Goal: Task Accomplishment & Management: Complete application form

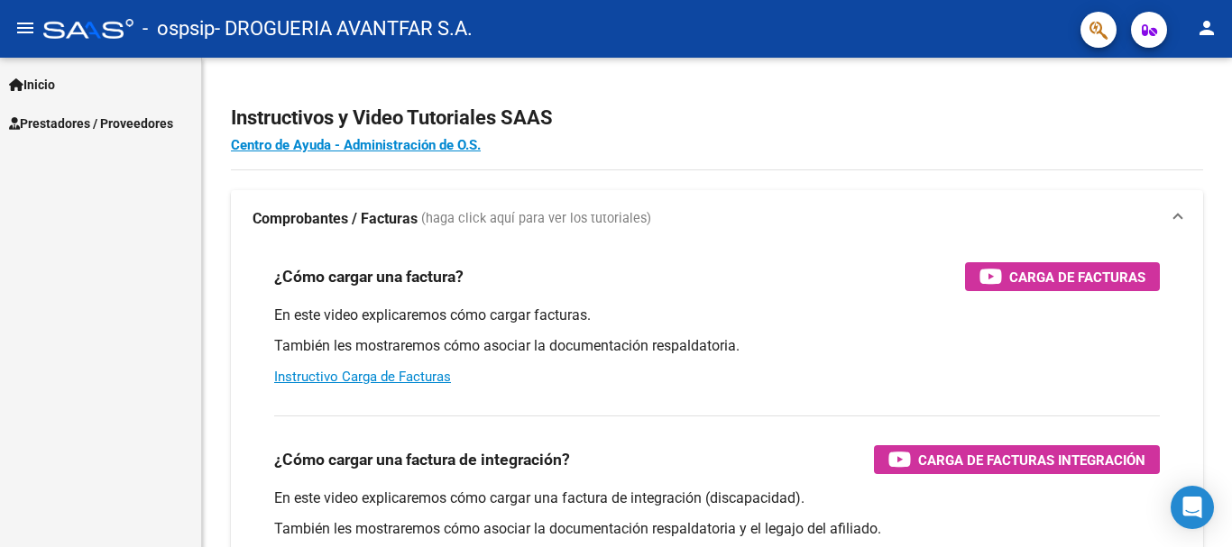
click at [126, 133] on link "Prestadores / Proveedores" at bounding box center [100, 123] width 201 height 39
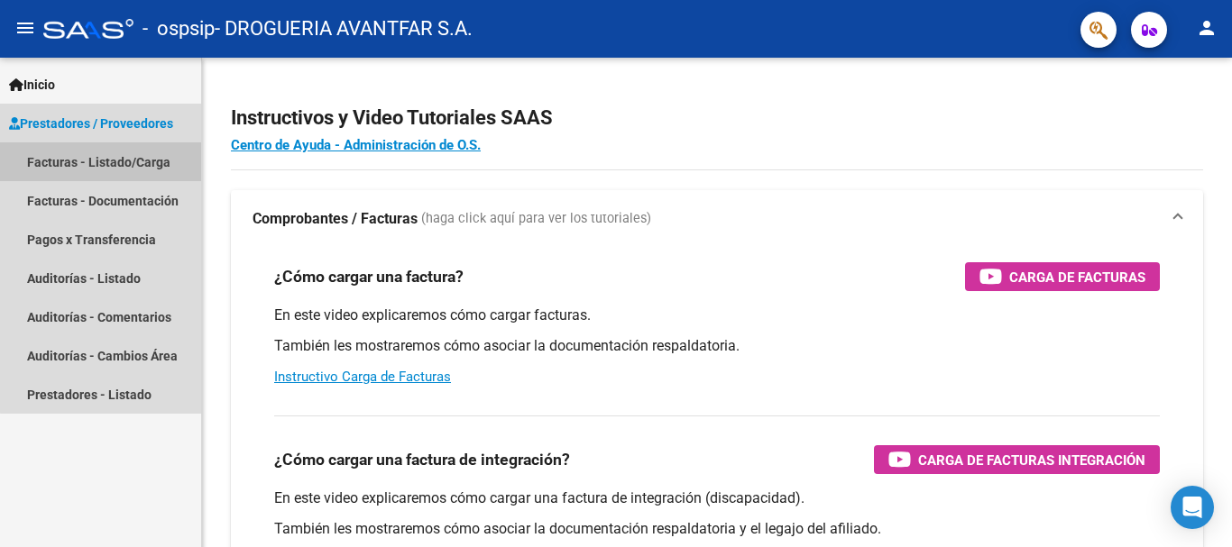
click at [143, 153] on link "Facturas - Listado/Carga" at bounding box center [100, 162] width 201 height 39
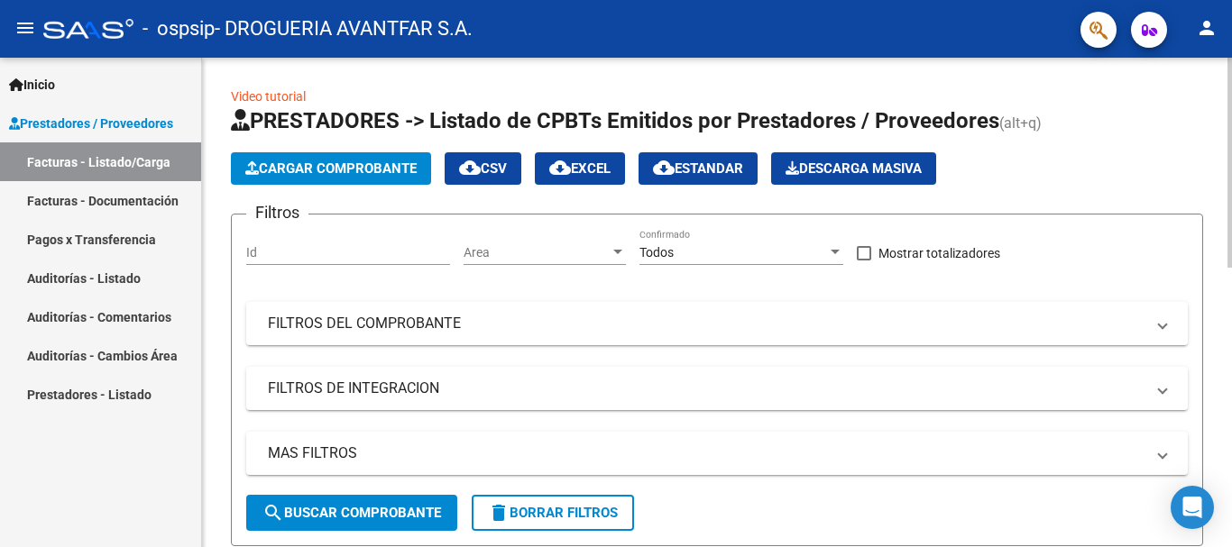
click at [378, 175] on span "Cargar Comprobante" at bounding box center [330, 169] width 171 height 16
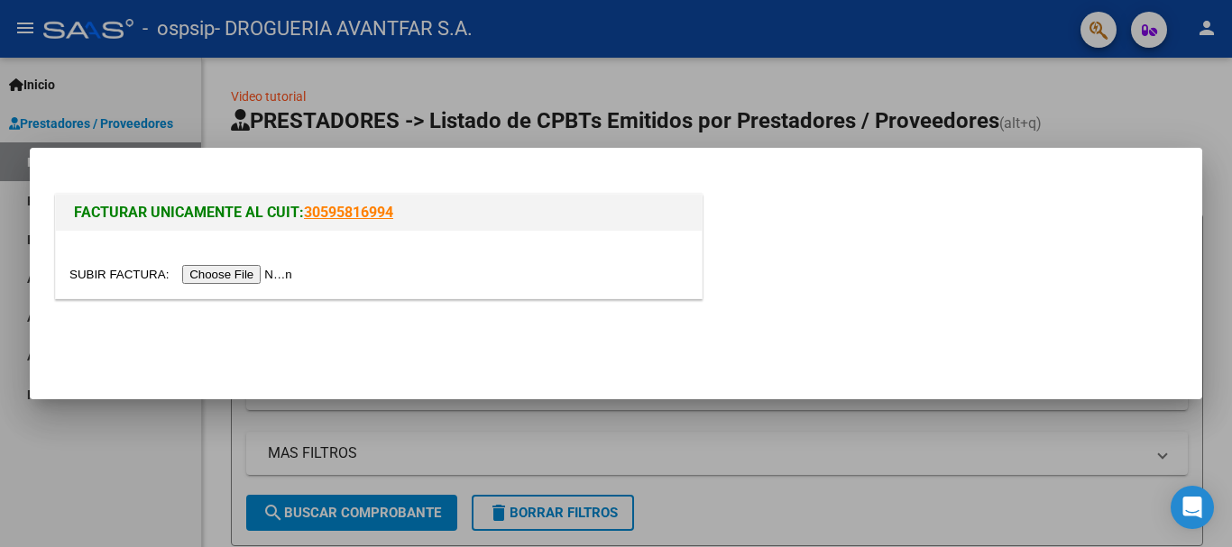
click at [226, 269] on input "file" at bounding box center [183, 274] width 228 height 19
click at [271, 282] on input "file" at bounding box center [183, 274] width 228 height 19
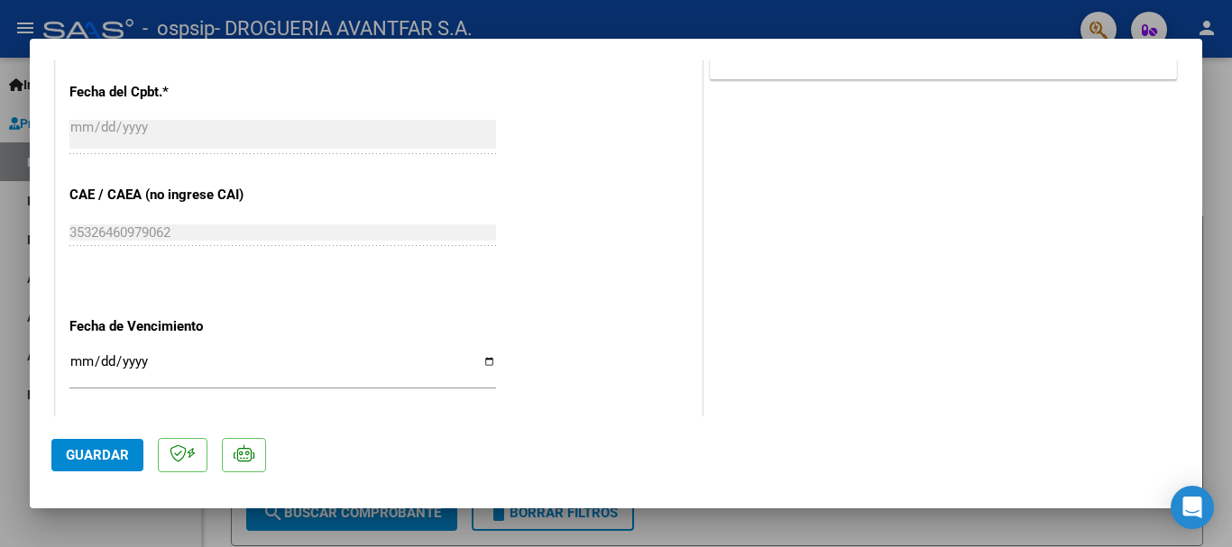
scroll to position [992, 0]
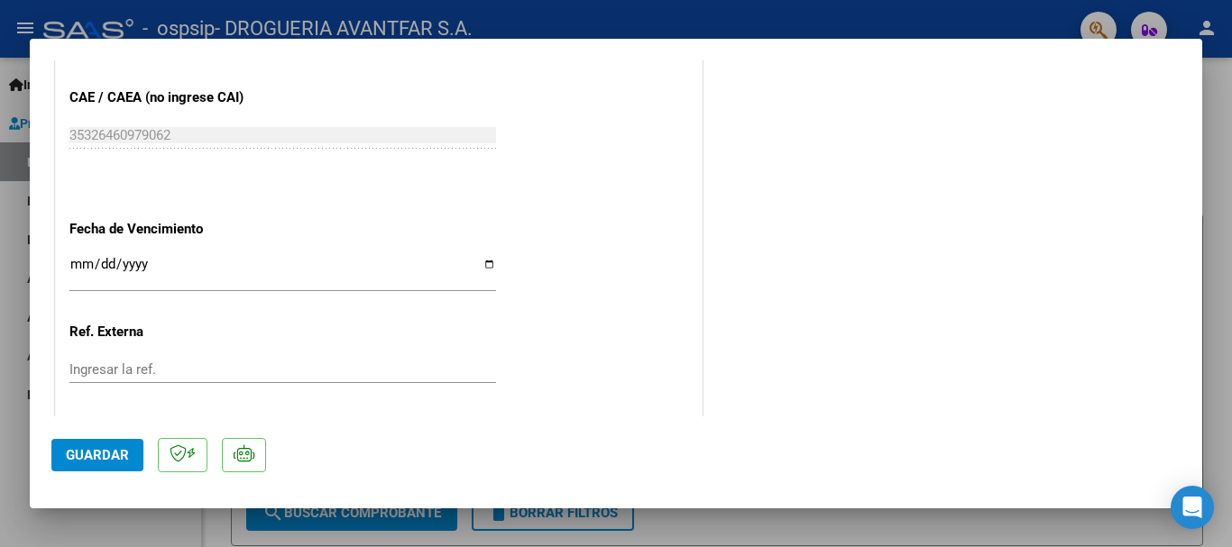
click at [86, 273] on input "Ingresar la fecha" at bounding box center [282, 271] width 427 height 29
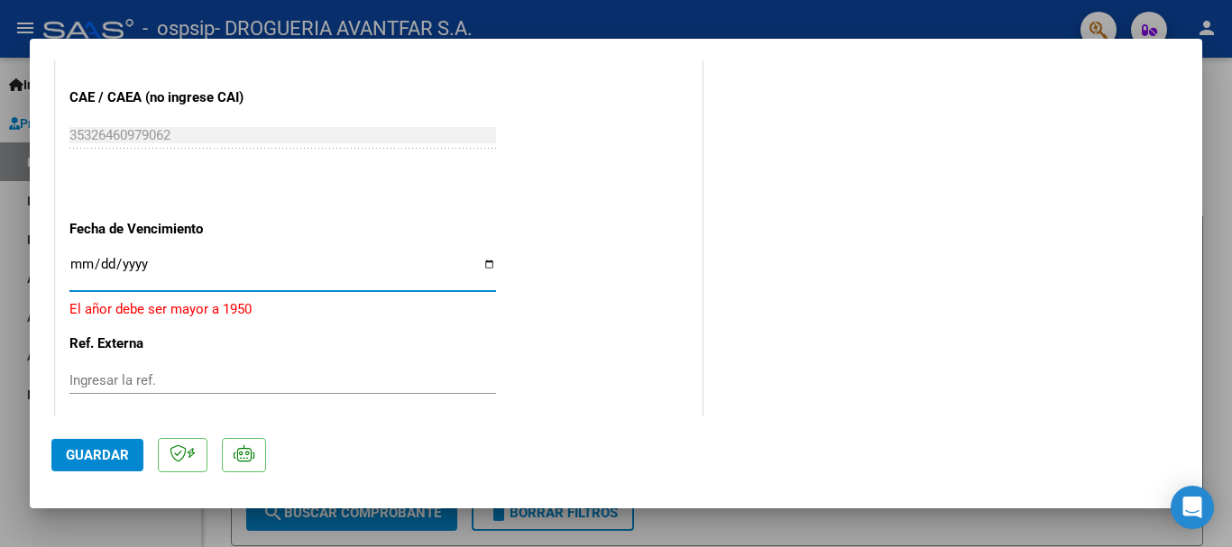
type input "0254-09-25"
type input "[DATE]"
click at [119, 435] on mat-dialog-actions "Guardar" at bounding box center [615, 452] width 1129 height 71
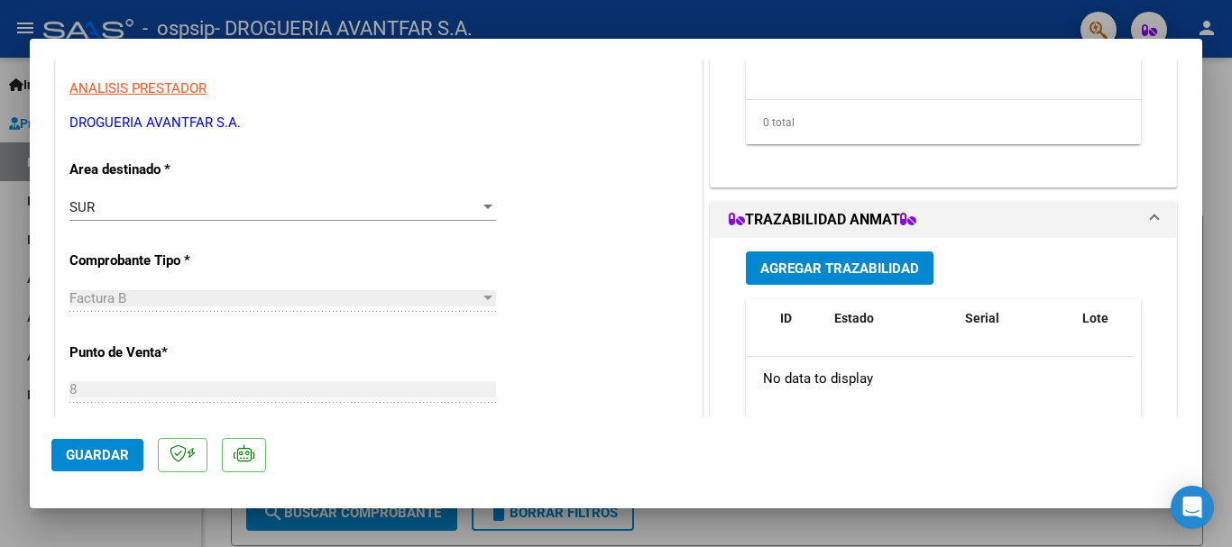
scroll to position [0, 0]
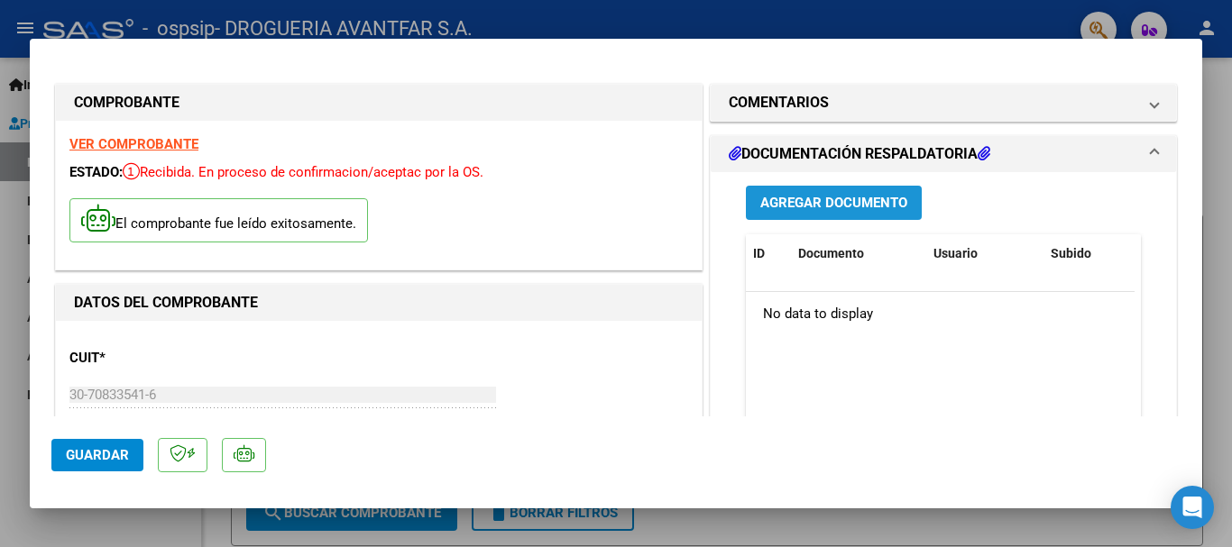
click at [859, 190] on button "Agregar Documento" at bounding box center [834, 202] width 176 height 33
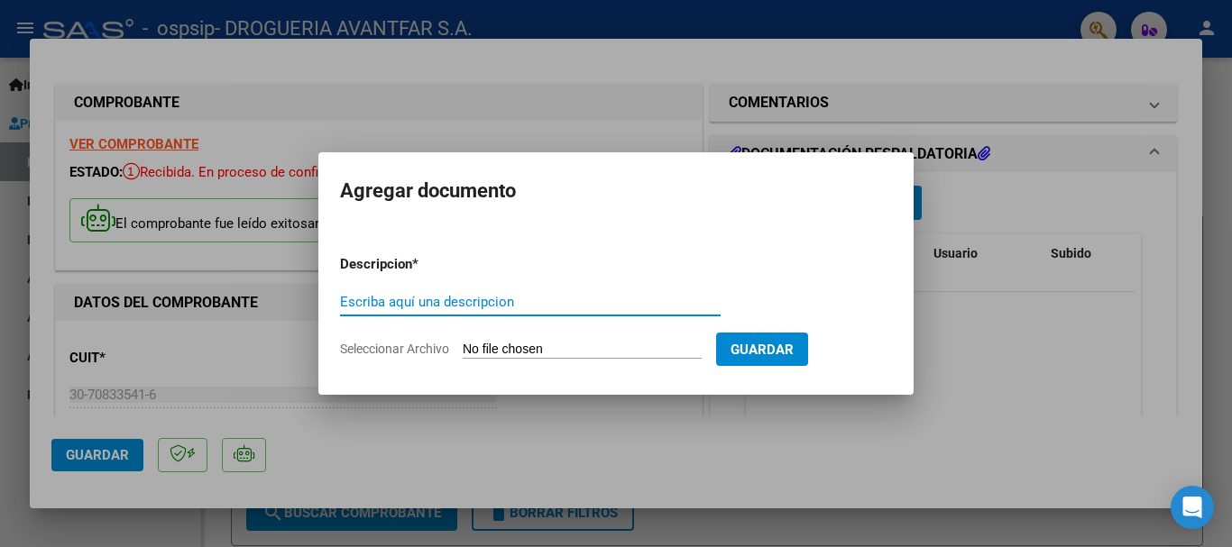
click at [547, 301] on input "Escriba aquí una descripcion" at bounding box center [530, 302] width 381 height 16
click at [490, 309] on input "Escriba aquí una descripcion" at bounding box center [530, 302] width 381 height 16
type input "DOCUMENTACION"
click at [563, 348] on input "Seleccionar Archivo" at bounding box center [582, 350] width 239 height 17
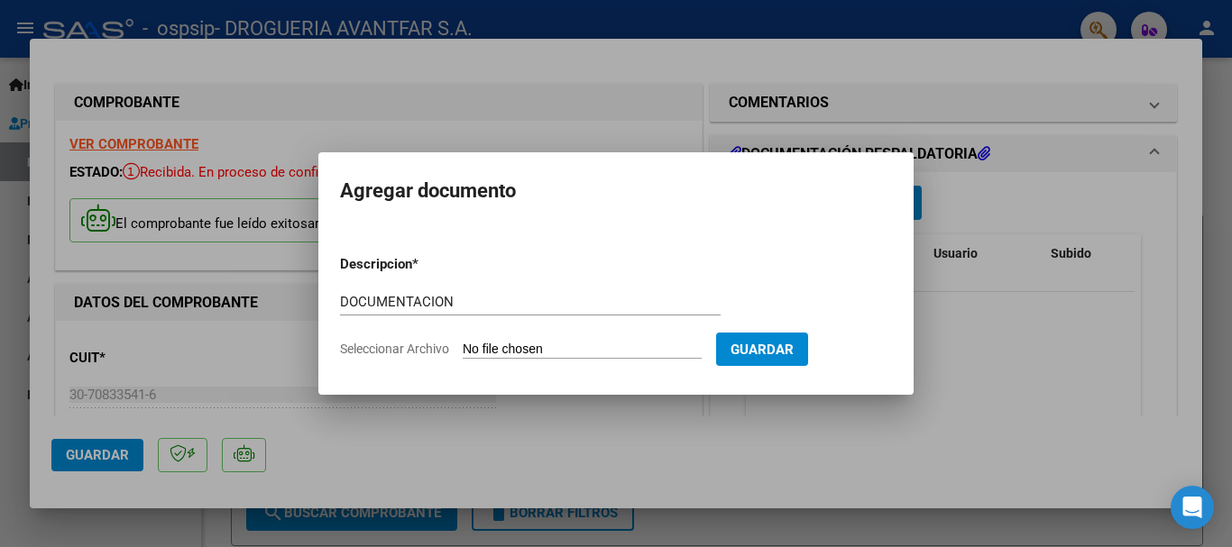
type input "C:\fakepath\325624_2025_08_31_20_02_51_513.pdf"
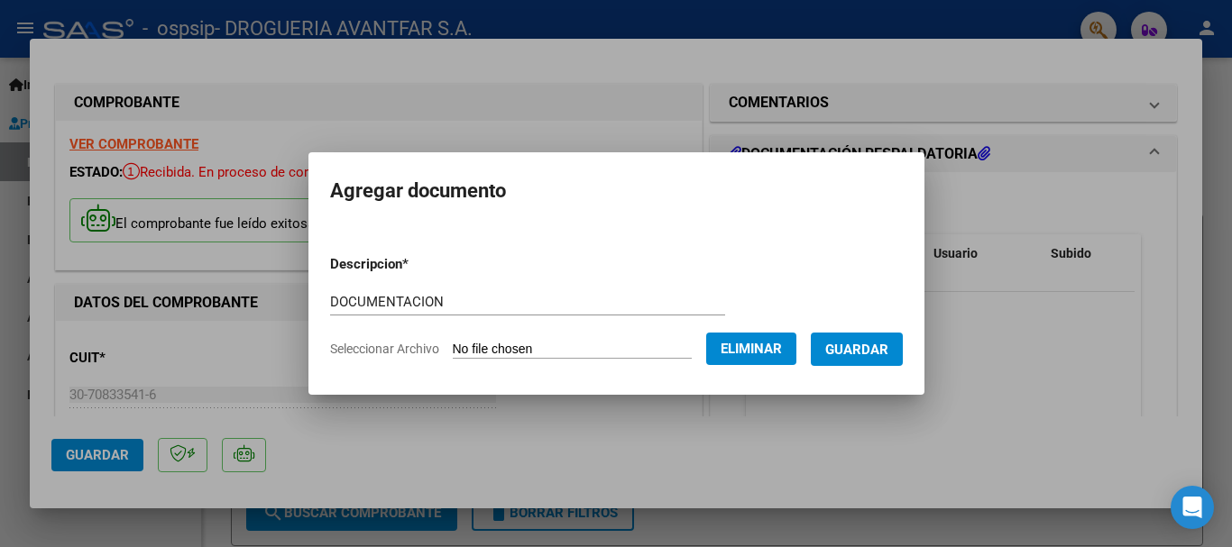
click at [863, 362] on button "Guardar" at bounding box center [857, 349] width 92 height 33
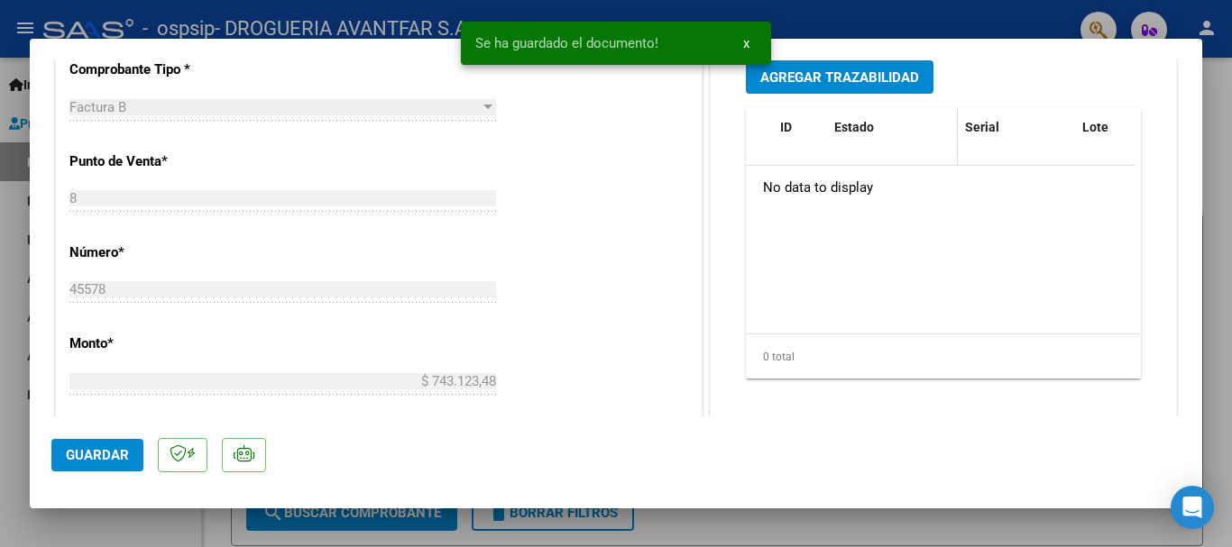
scroll to position [451, 0]
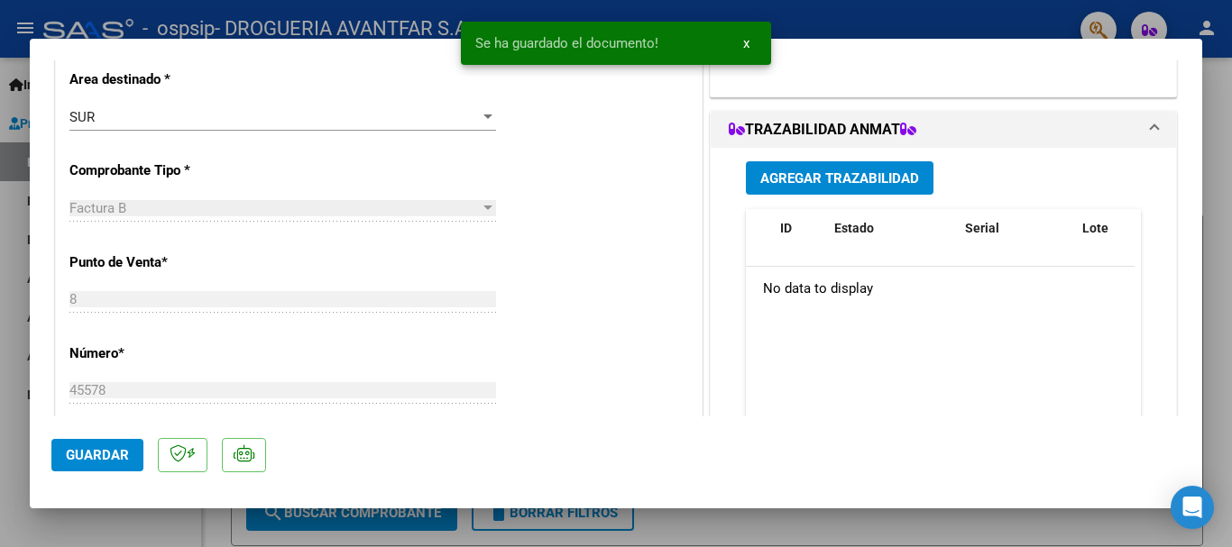
click at [841, 176] on span "Agregar Trazabilidad" at bounding box center [839, 178] width 159 height 16
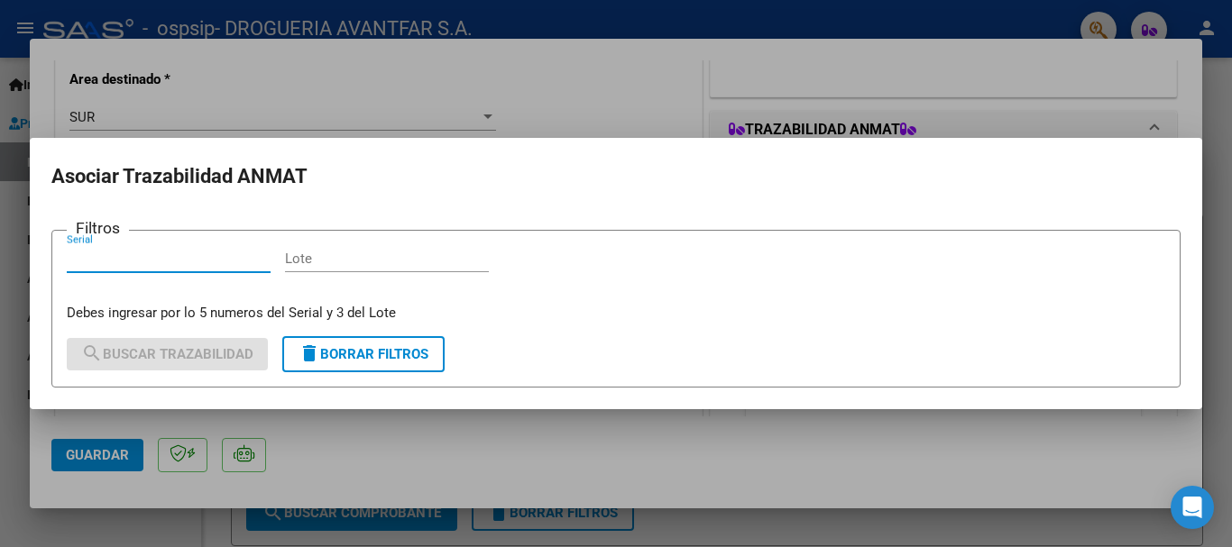
click at [230, 262] on input "Serial" at bounding box center [169, 259] width 204 height 16
type input "33950"
click at [359, 263] on input "Lote" at bounding box center [387, 259] width 204 height 16
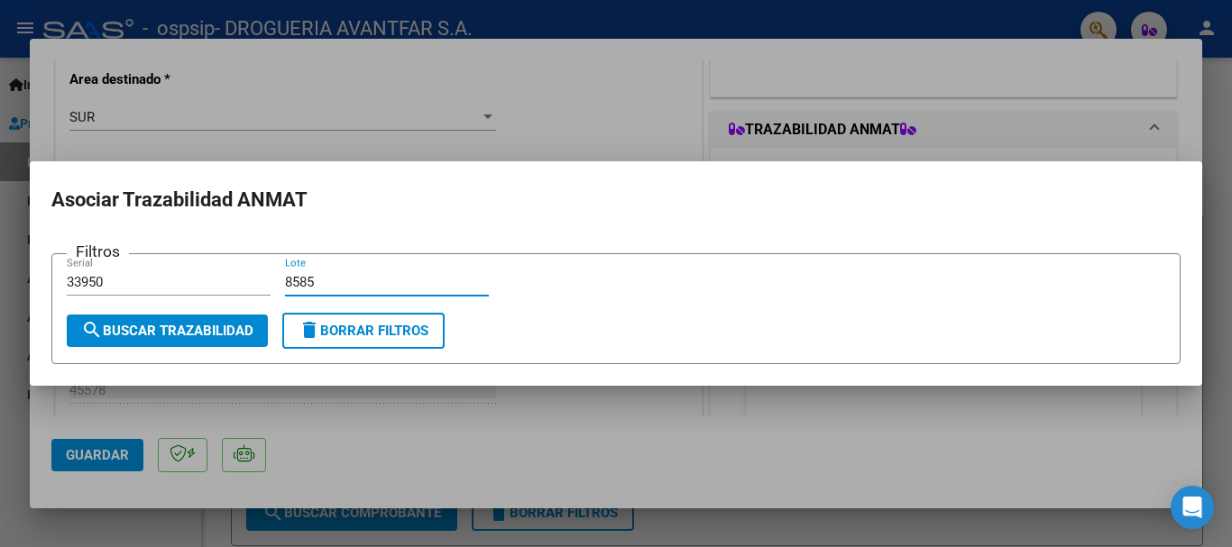
type input "8585"
click at [148, 339] on button "search Buscar Trazabilidad" at bounding box center [167, 331] width 201 height 32
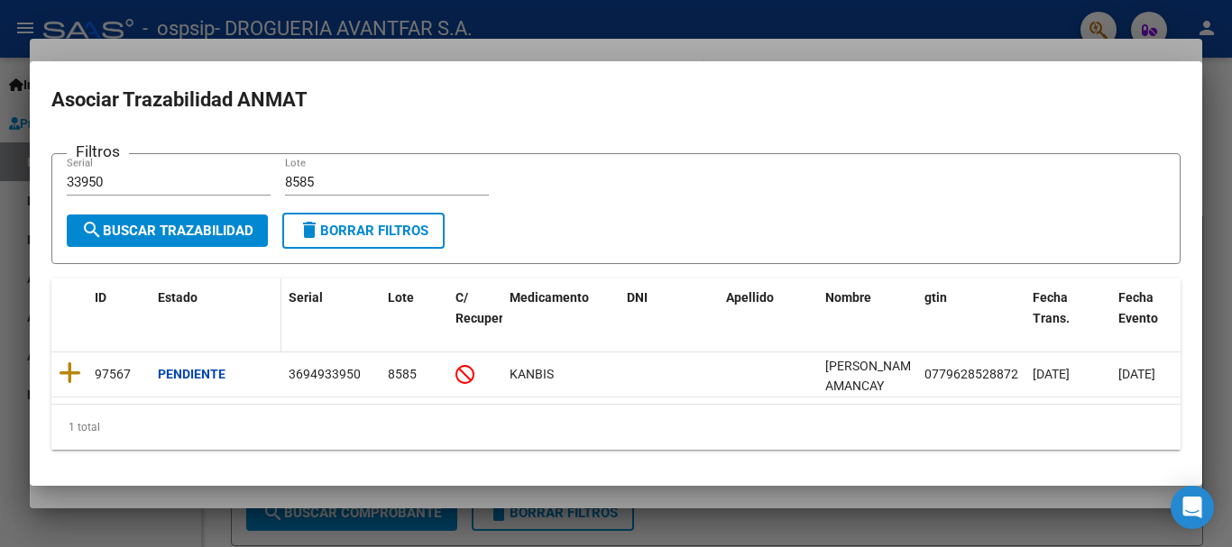
drag, startPoint x: 159, startPoint y: 214, endPoint x: 185, endPoint y: 324, distance: 113.1
click at [217, 321] on div "Filtros 33950 Serial 8585 Lote search Buscar Trazabilidad delete Borrar Filtros…" at bounding box center [615, 301] width 1129 height 296
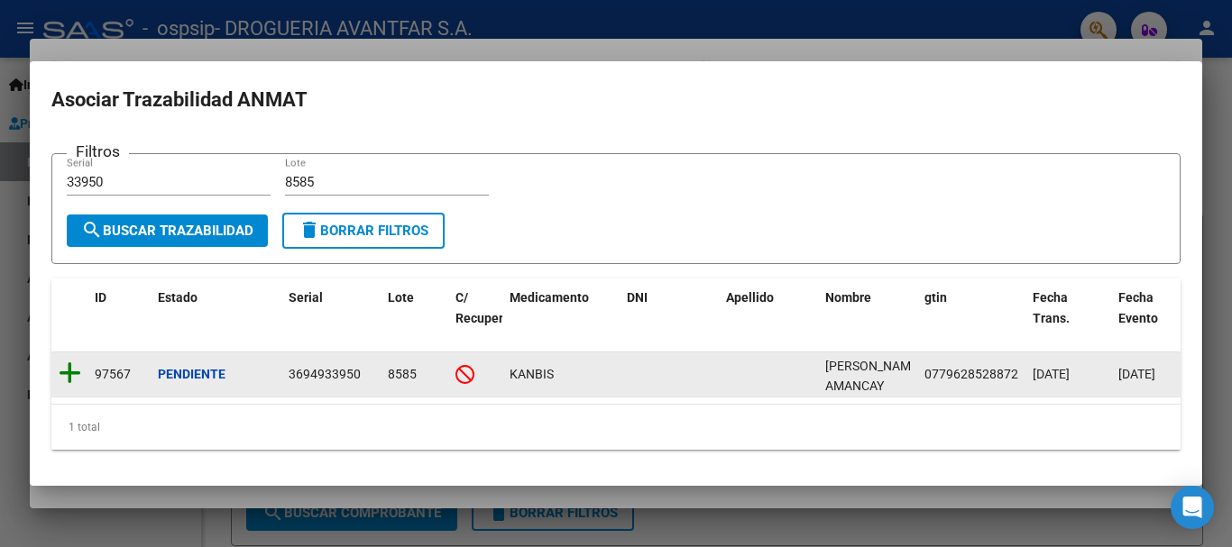
click at [74, 363] on icon at bounding box center [70, 373] width 23 height 25
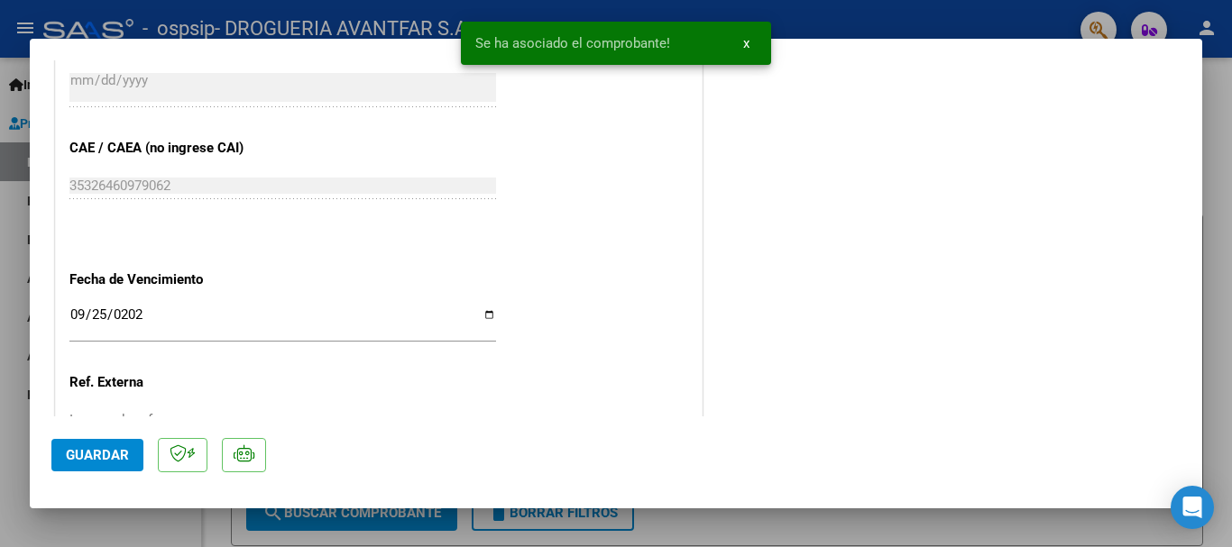
scroll to position [1085, 0]
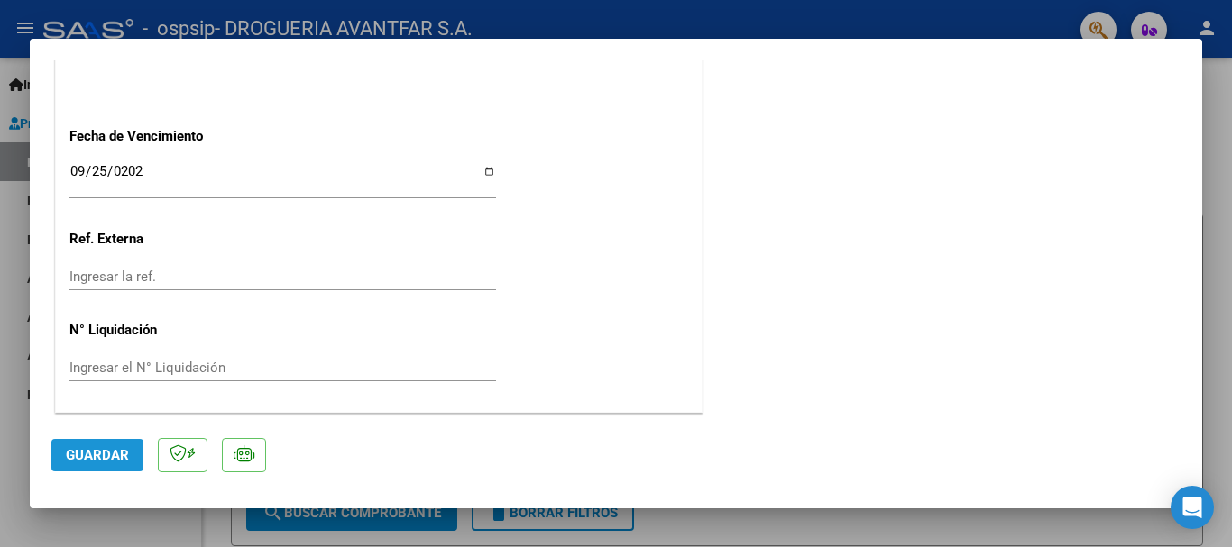
drag, startPoint x: 97, startPoint y: 464, endPoint x: 101, endPoint y: 456, distance: 9.3
click at [99, 460] on button "Guardar" at bounding box center [97, 455] width 92 height 32
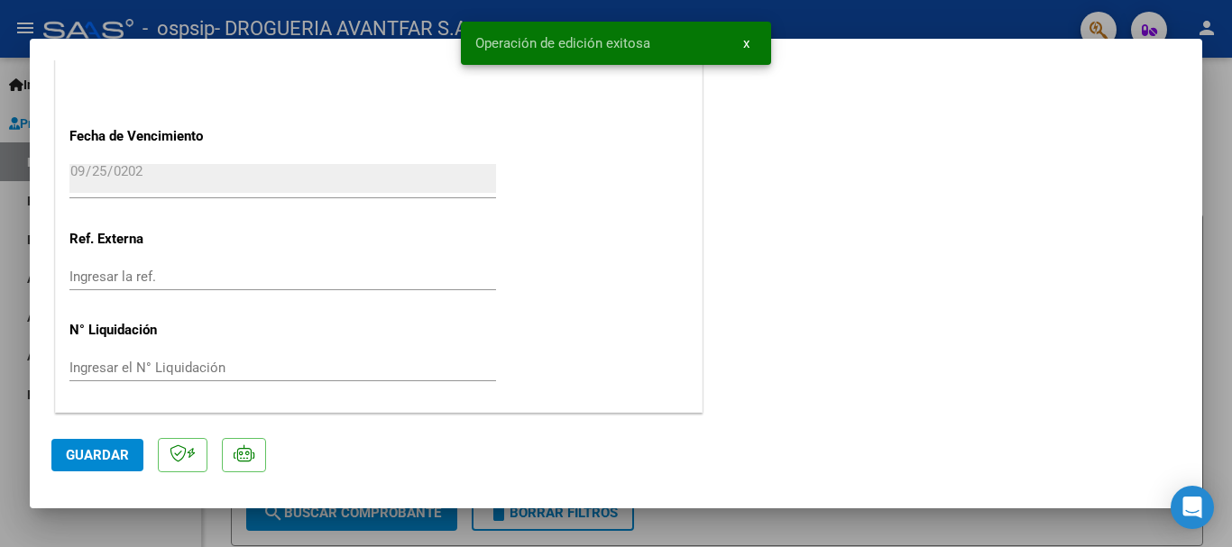
click at [1177, 49] on mat-dialog-container "COMPROBANTE VER COMPROBANTE ESTADO: Recibida. En proceso de confirmacion/acepta…" at bounding box center [616, 274] width 1172 height 470
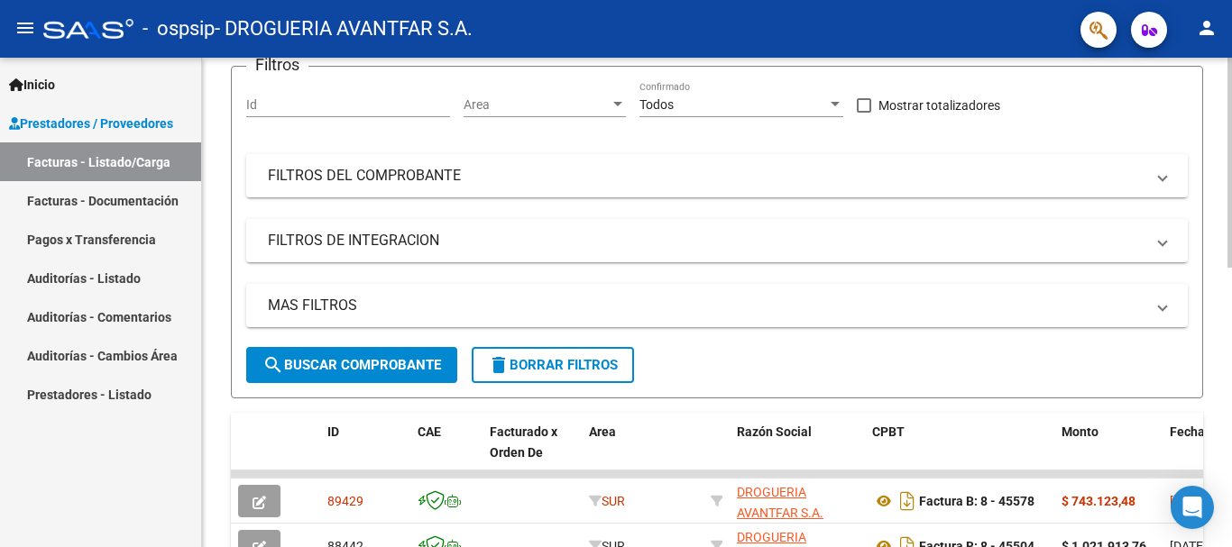
scroll to position [361, 0]
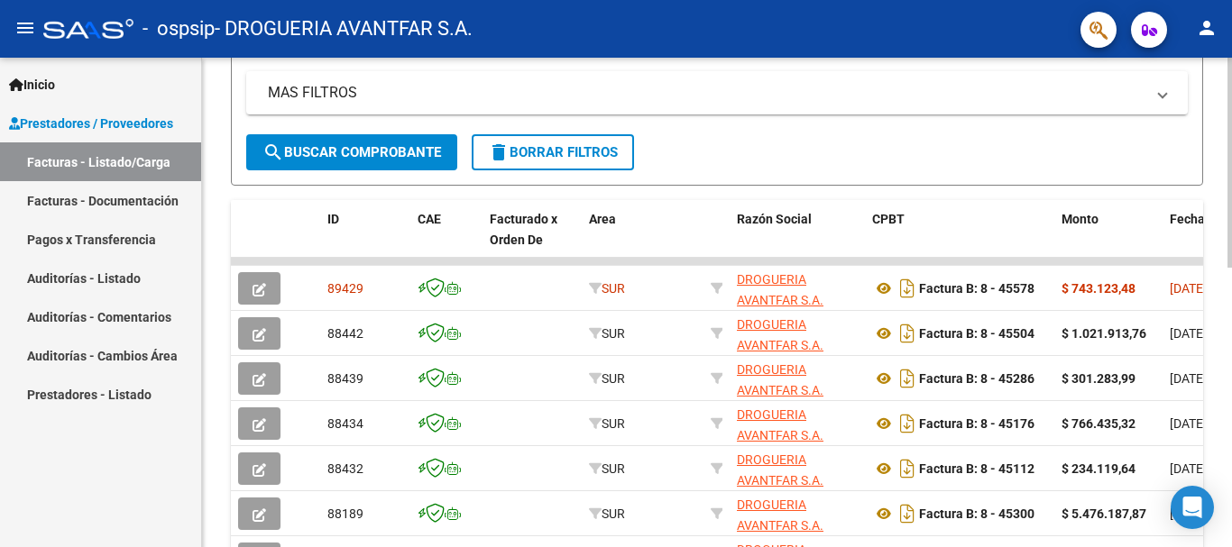
click at [352, 155] on span "search Buscar Comprobante" at bounding box center [351, 152] width 179 height 16
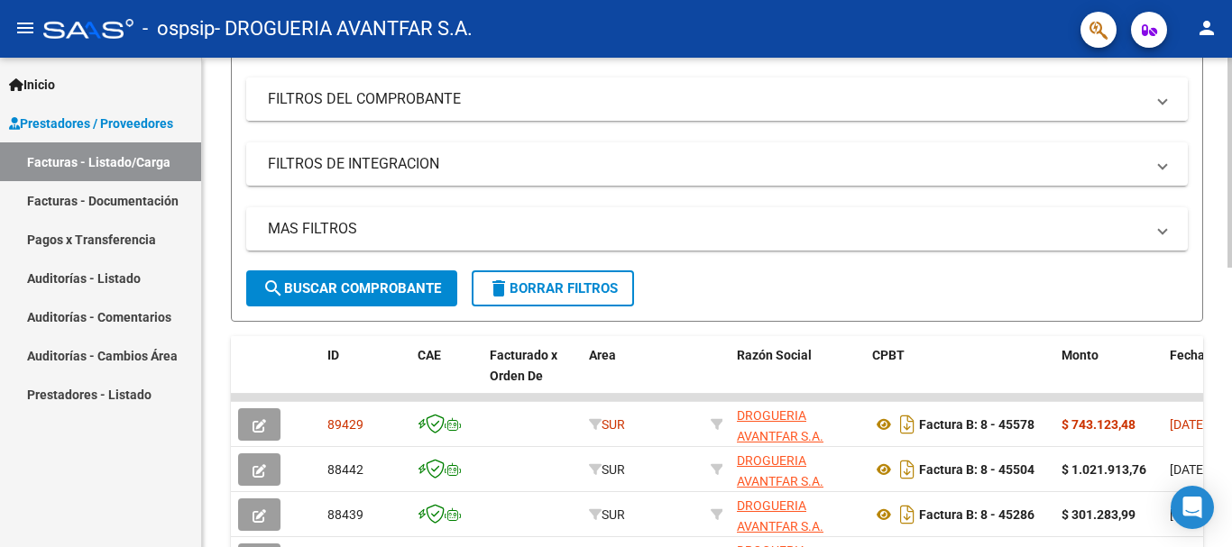
scroll to position [180, 0]
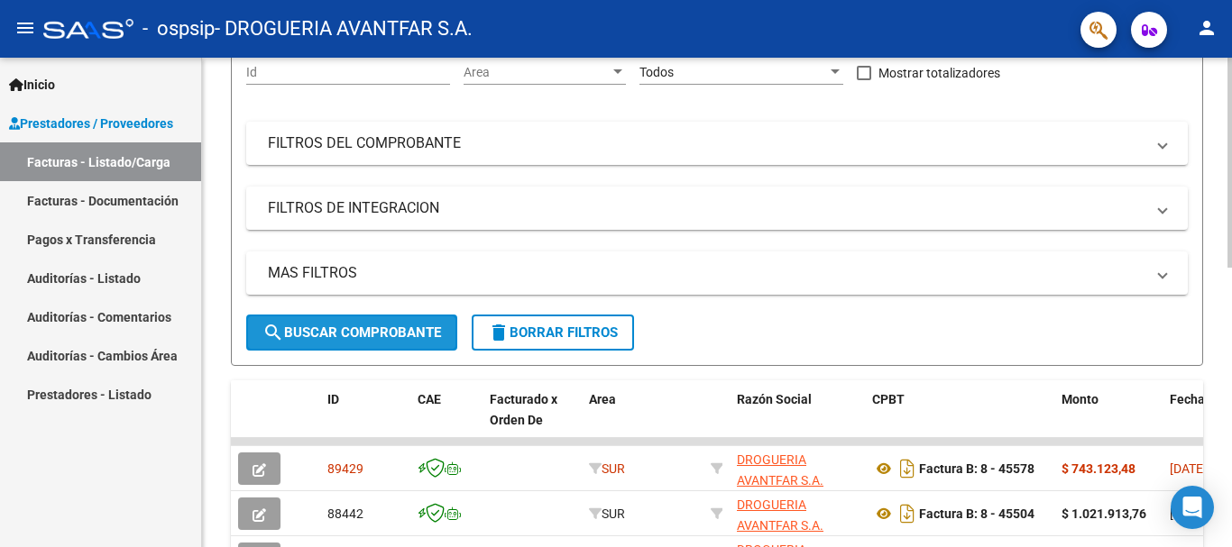
click at [341, 339] on span "search Buscar Comprobante" at bounding box center [351, 333] width 179 height 16
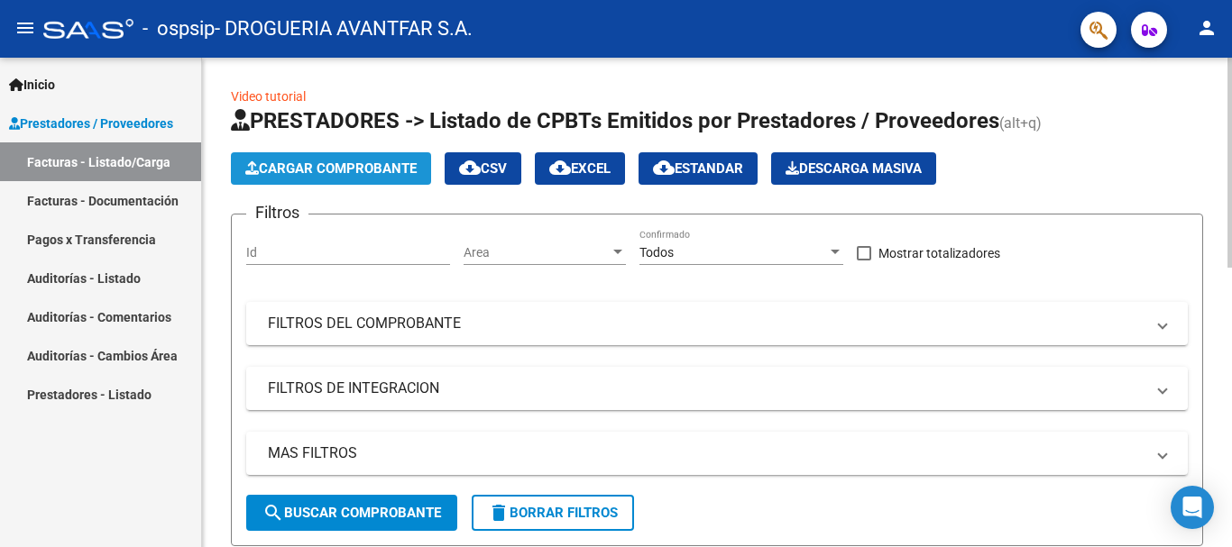
click at [319, 169] on span "Cargar Comprobante" at bounding box center [330, 169] width 171 height 16
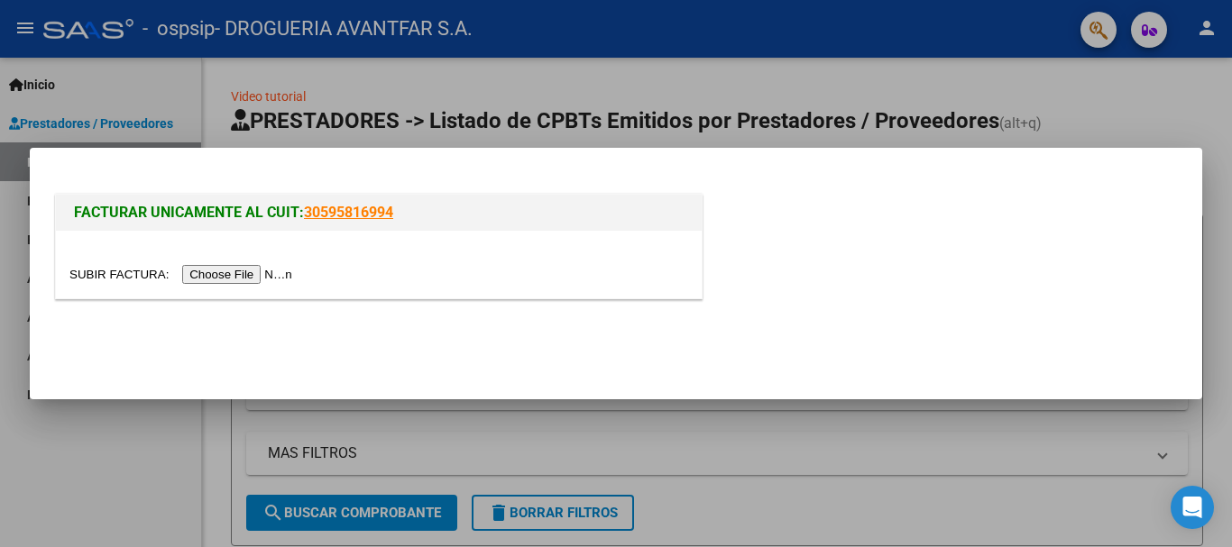
click at [217, 272] on input "file" at bounding box center [183, 274] width 228 height 19
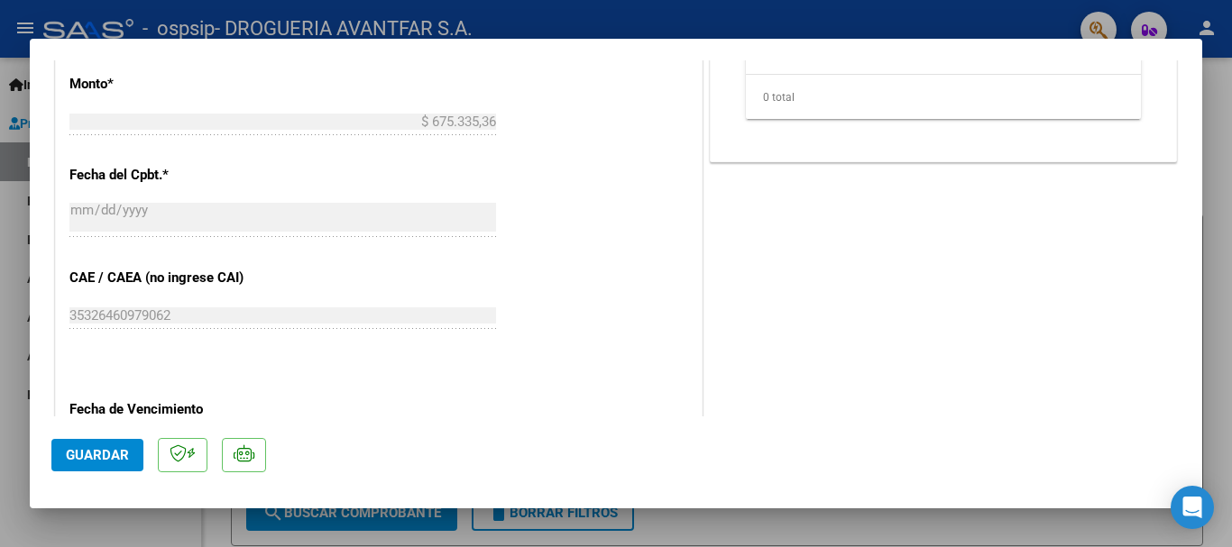
scroll to position [1082, 0]
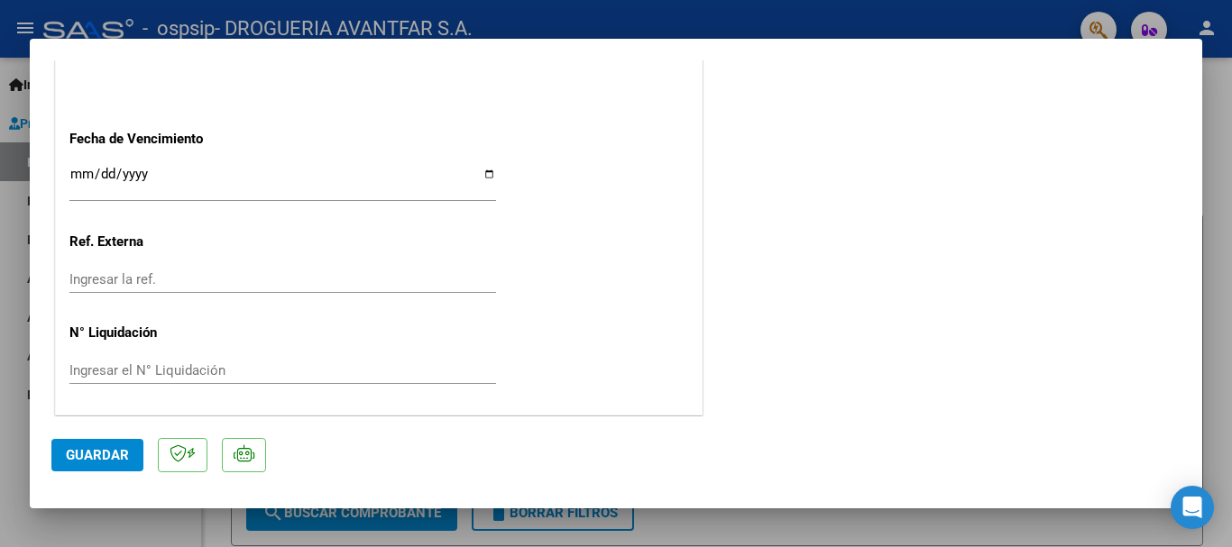
drag, startPoint x: 57, startPoint y: 160, endPoint x: 63, endPoint y: 167, distance: 9.6
click at [74, 176] on input "Ingresar la fecha" at bounding box center [282, 181] width 427 height 29
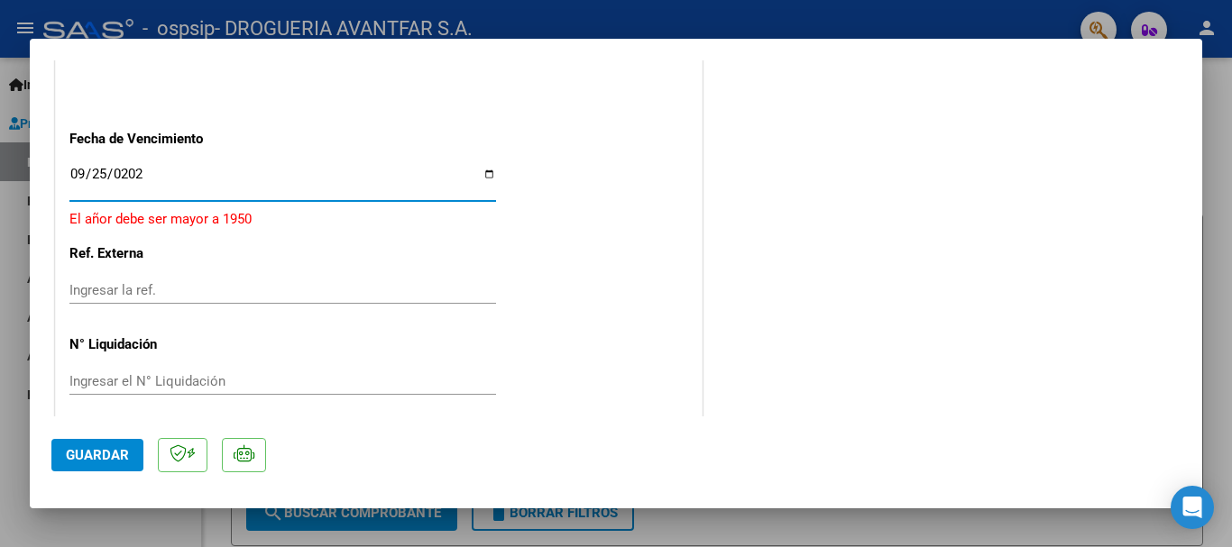
type input "[DATE]"
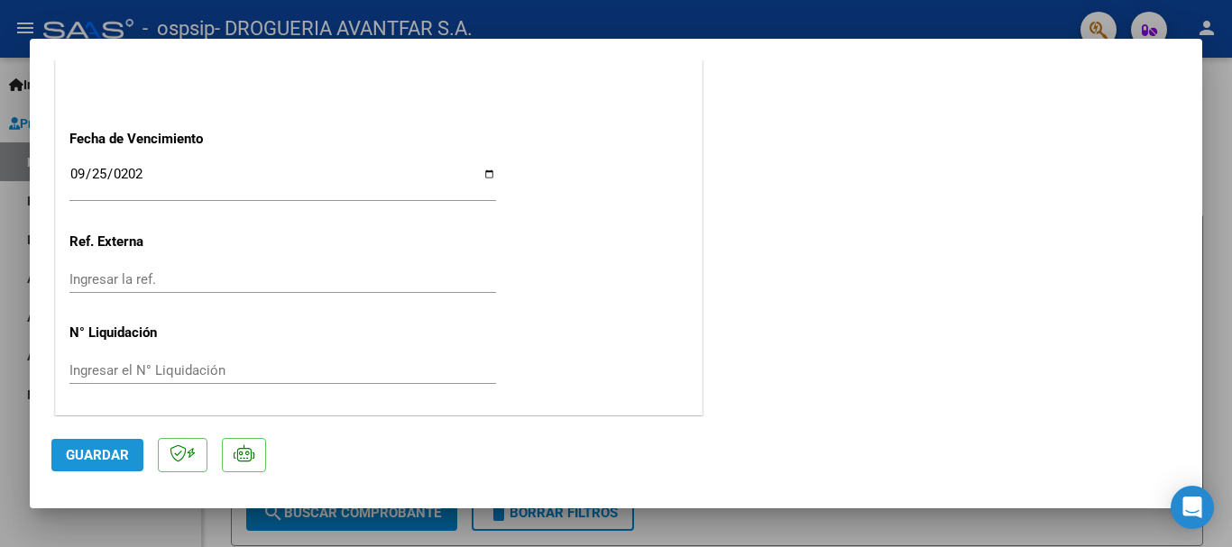
click at [97, 455] on span "Guardar" at bounding box center [97, 455] width 63 height 16
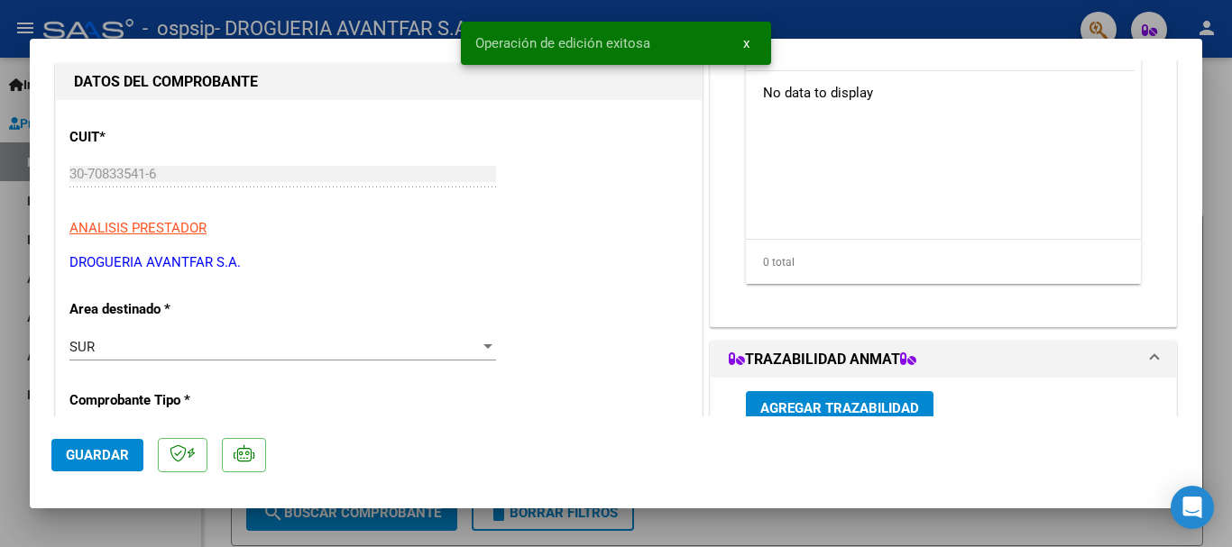
scroll to position [0, 0]
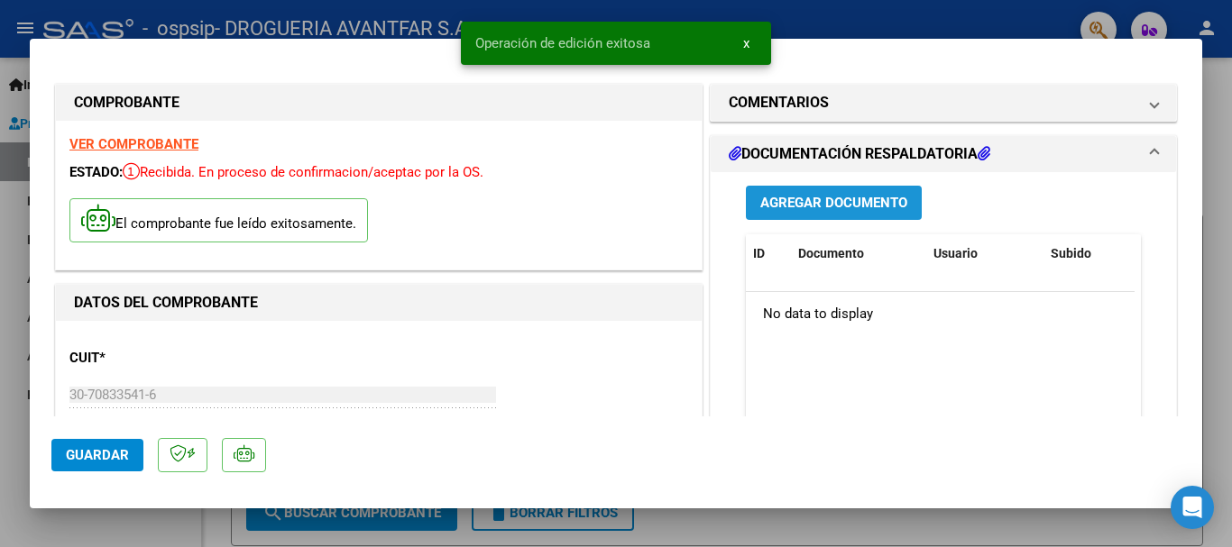
click at [810, 202] on span "Agregar Documento" at bounding box center [833, 204] width 147 height 16
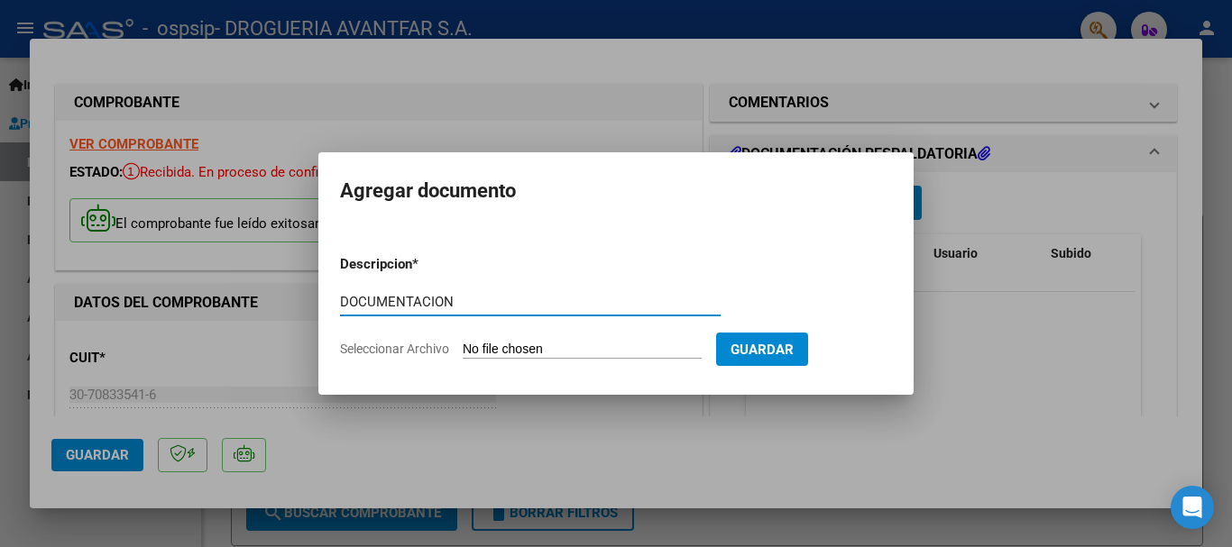
type input "DOCUMENTACION"
click at [570, 348] on input "Seleccionar Archivo" at bounding box center [582, 350] width 239 height 17
type input "C:\fakepath\325971_2025_09_04_19_37_39_881.pdf"
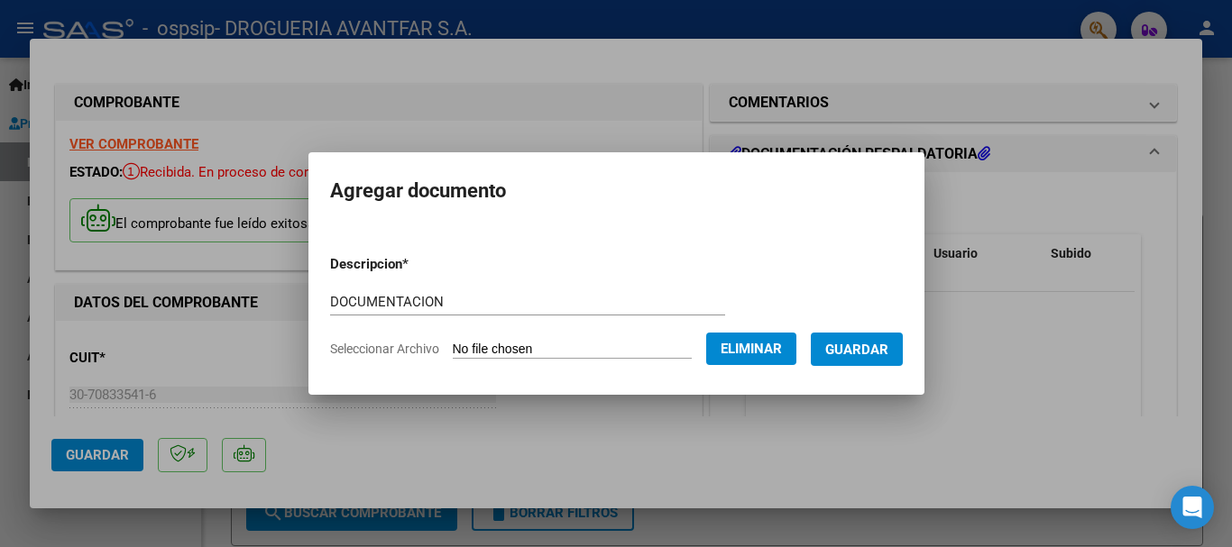
click at [881, 347] on span "Guardar" at bounding box center [856, 350] width 63 height 16
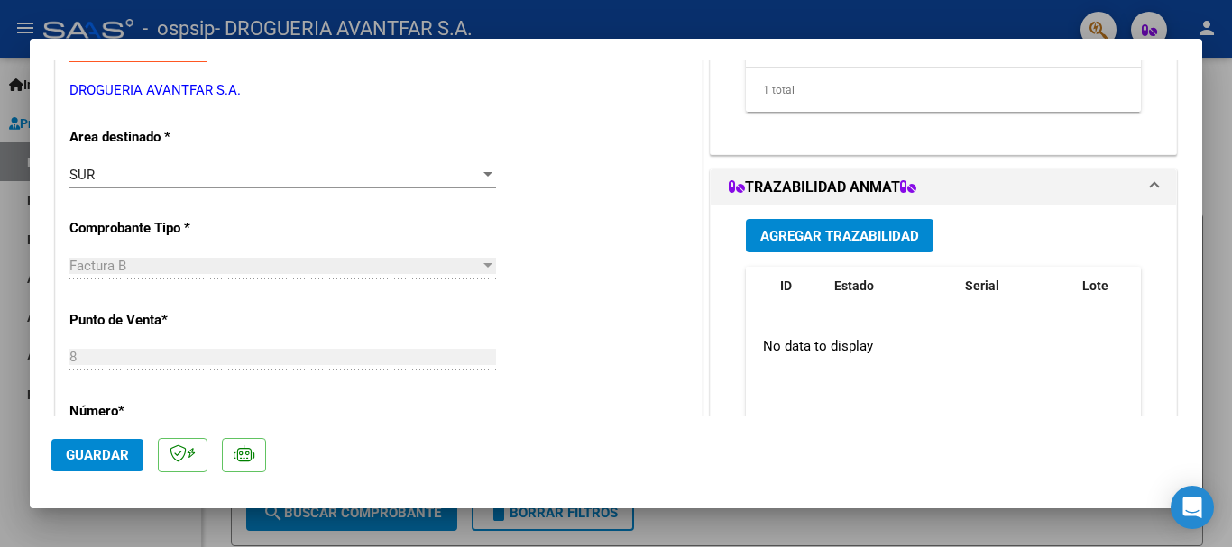
scroll to position [451, 0]
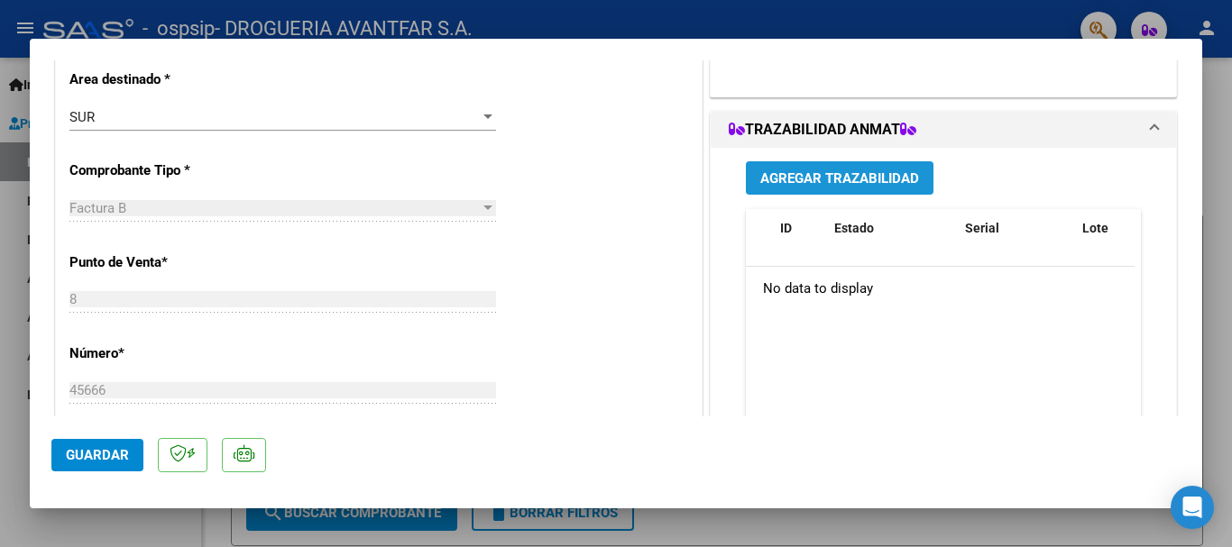
click at [904, 179] on span "Agregar Trazabilidad" at bounding box center [839, 178] width 159 height 16
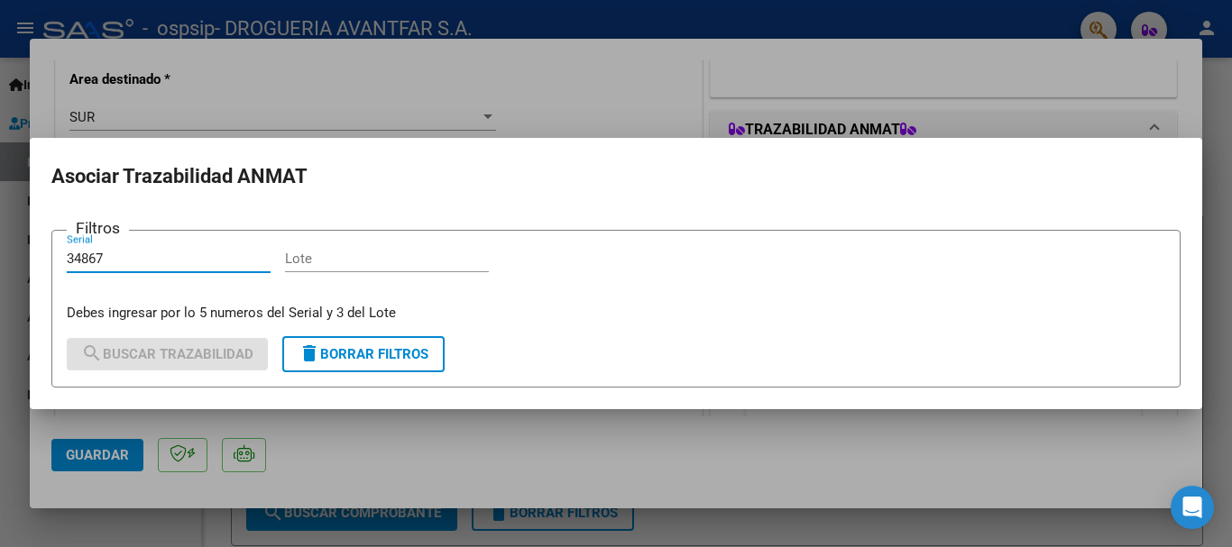
type input "34867"
click at [347, 253] on input "Lote" at bounding box center [387, 259] width 204 height 16
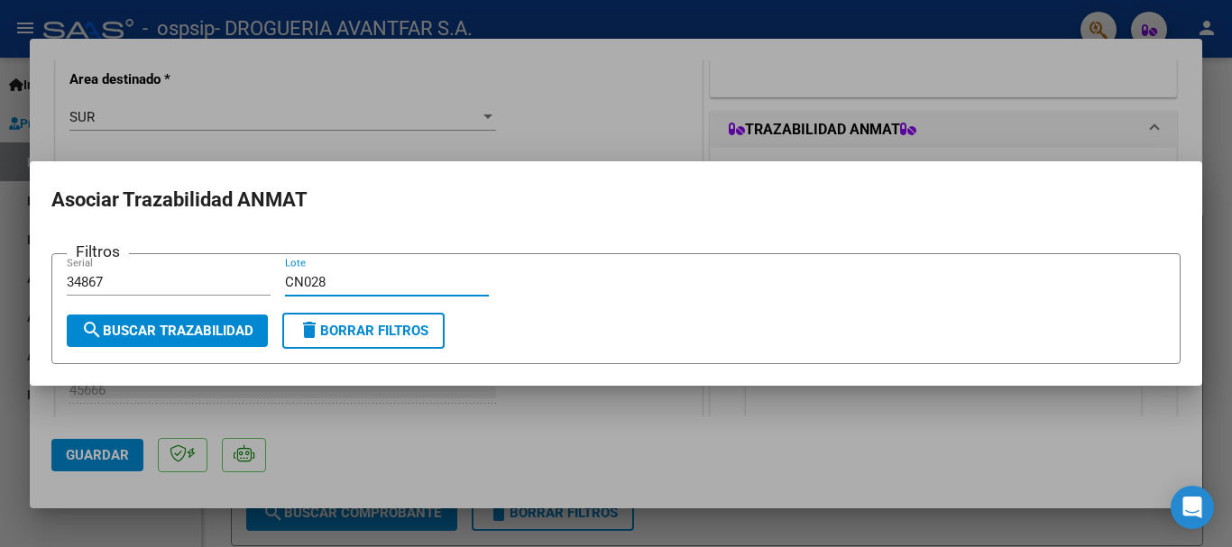
type input "CN028"
click at [205, 327] on span "search Buscar Trazabilidad" at bounding box center [167, 331] width 172 height 16
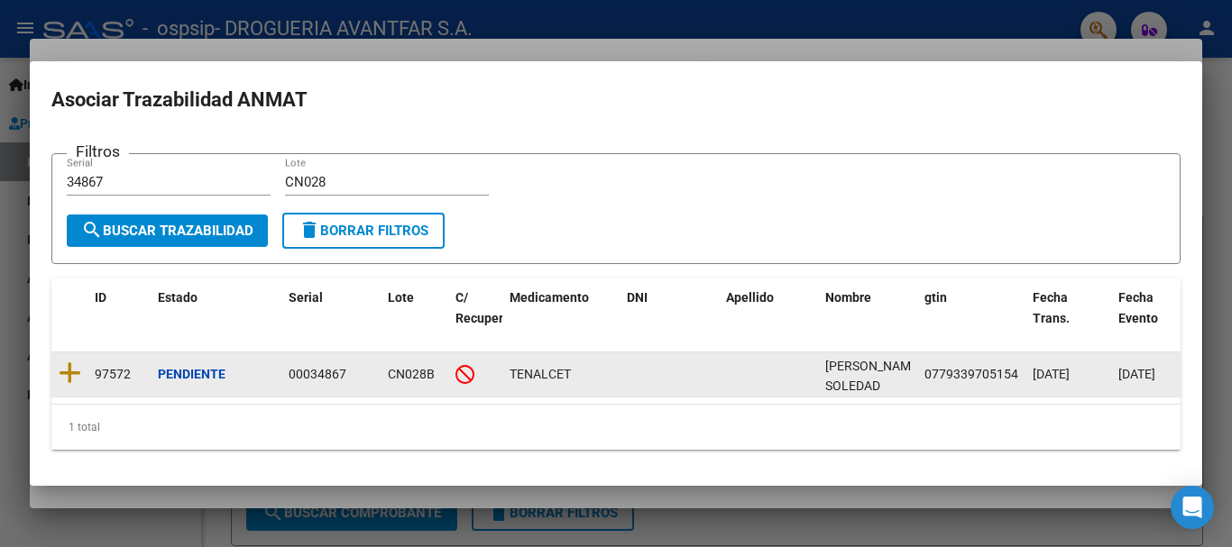
click at [57, 376] on datatable-body-cell at bounding box center [69, 375] width 36 height 44
click at [62, 369] on icon at bounding box center [70, 373] width 23 height 25
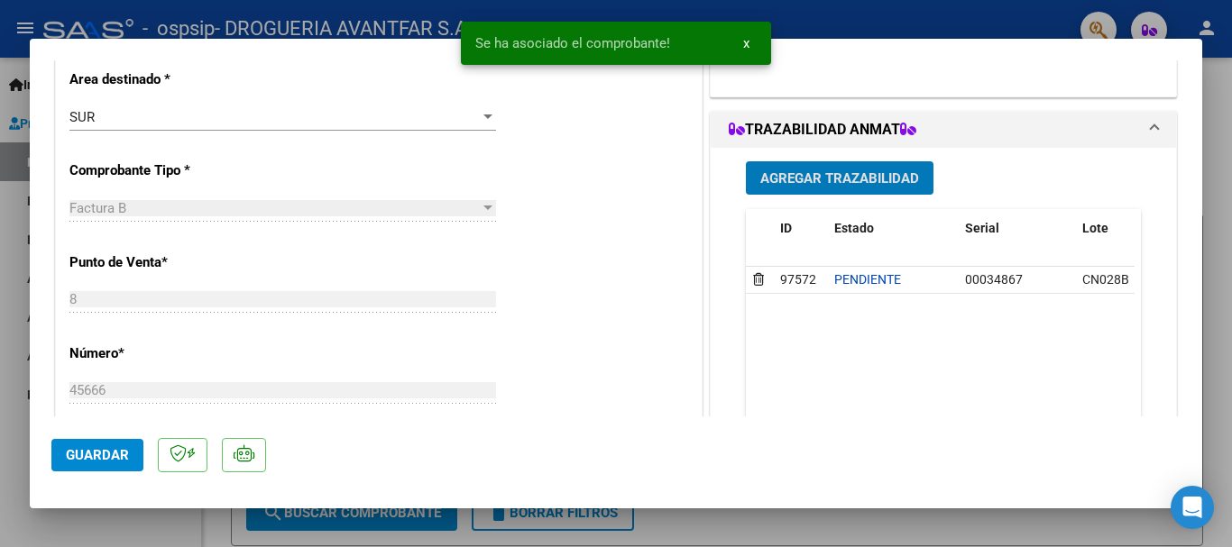
click at [830, 185] on span "Agregar Trazabilidad" at bounding box center [839, 178] width 159 height 16
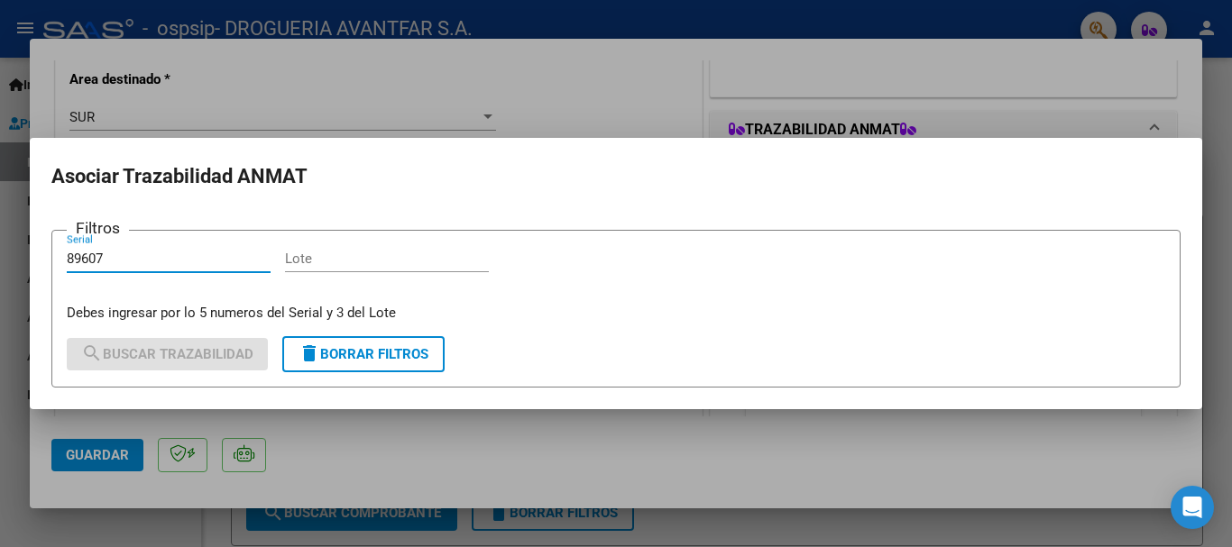
type input "89607"
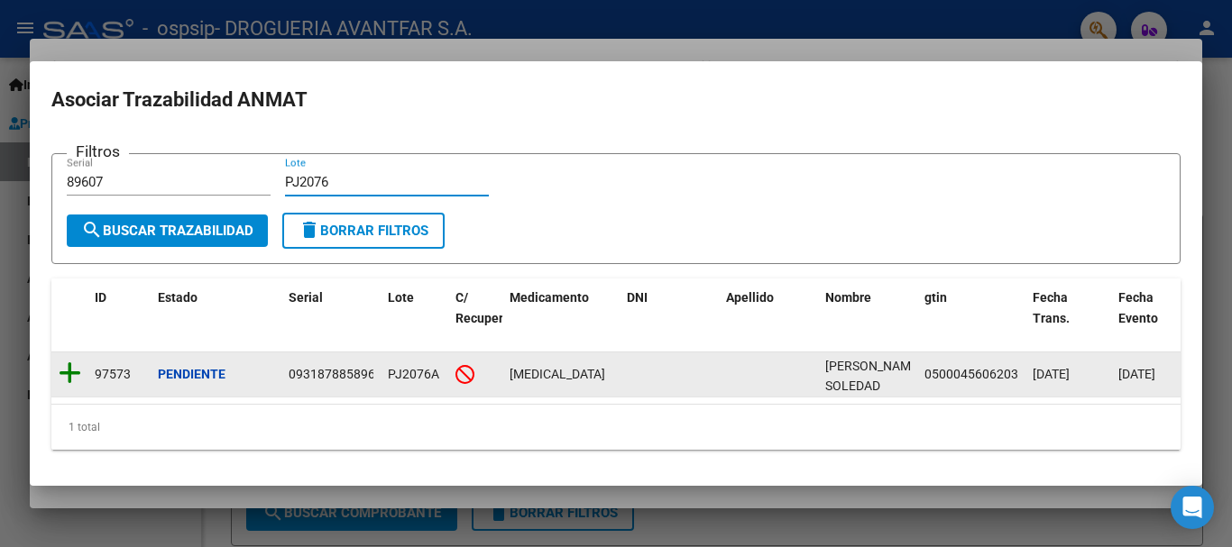
type input "PJ2076"
click at [69, 368] on icon at bounding box center [70, 373] width 23 height 25
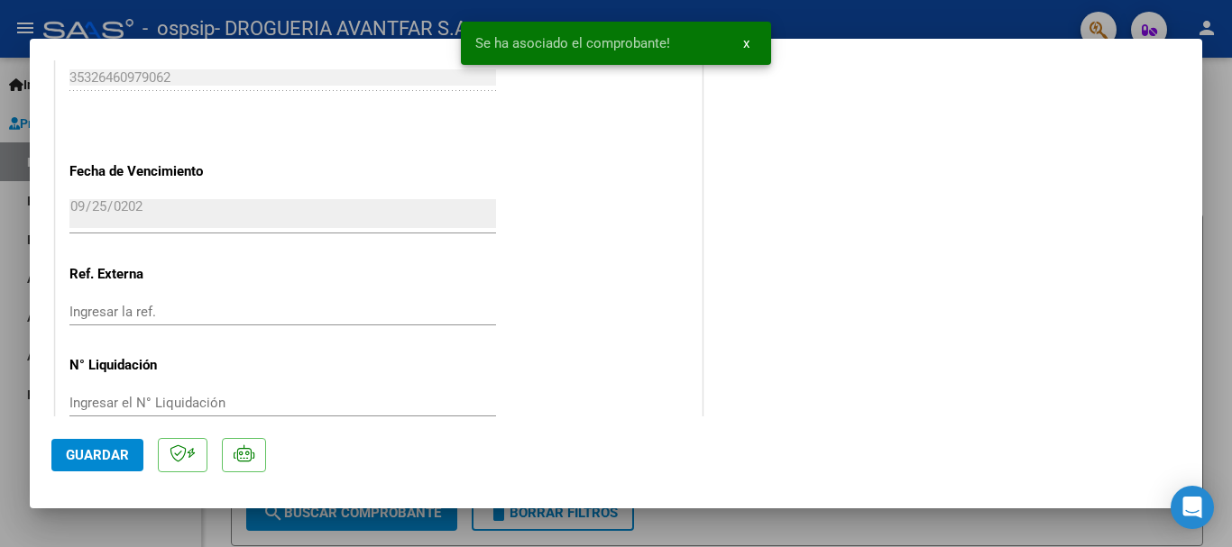
scroll to position [1085, 0]
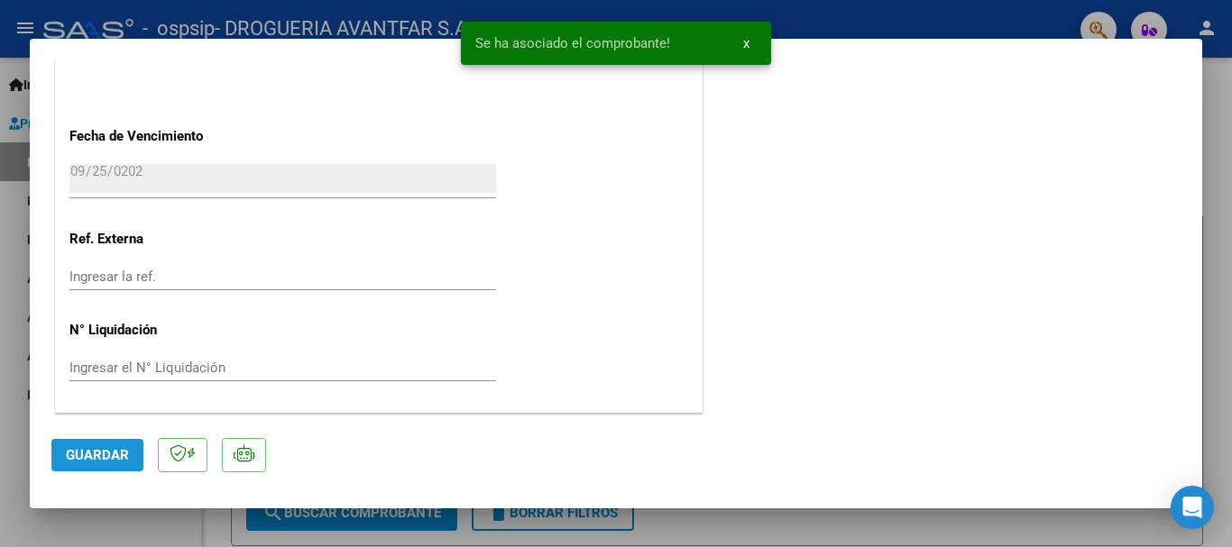
click at [105, 455] on span "Guardar" at bounding box center [97, 455] width 63 height 16
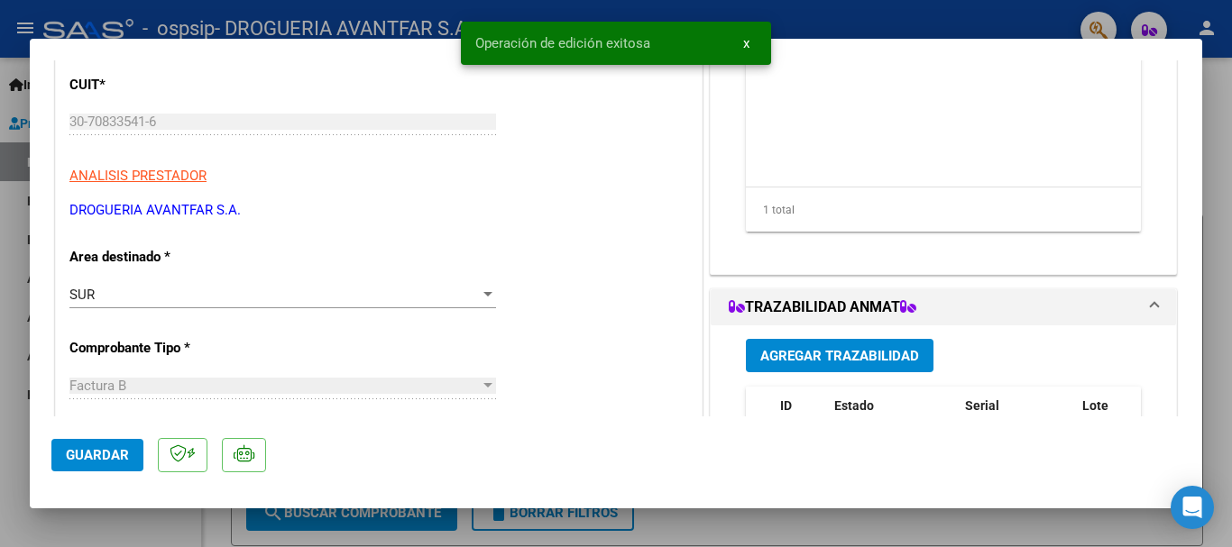
scroll to position [0, 0]
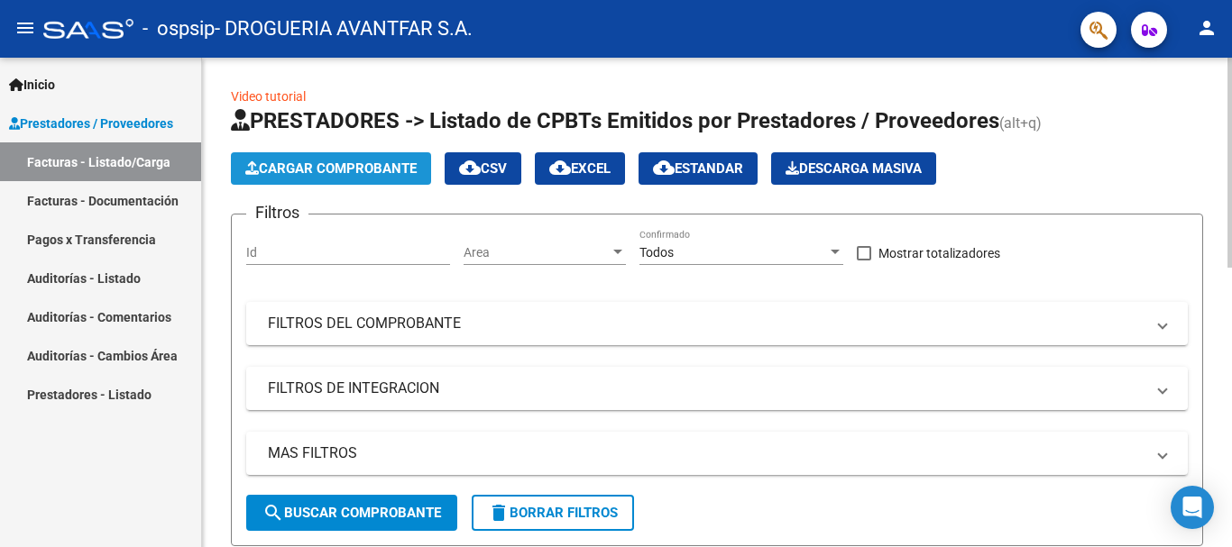
click at [354, 170] on span "Cargar Comprobante" at bounding box center [330, 169] width 171 height 16
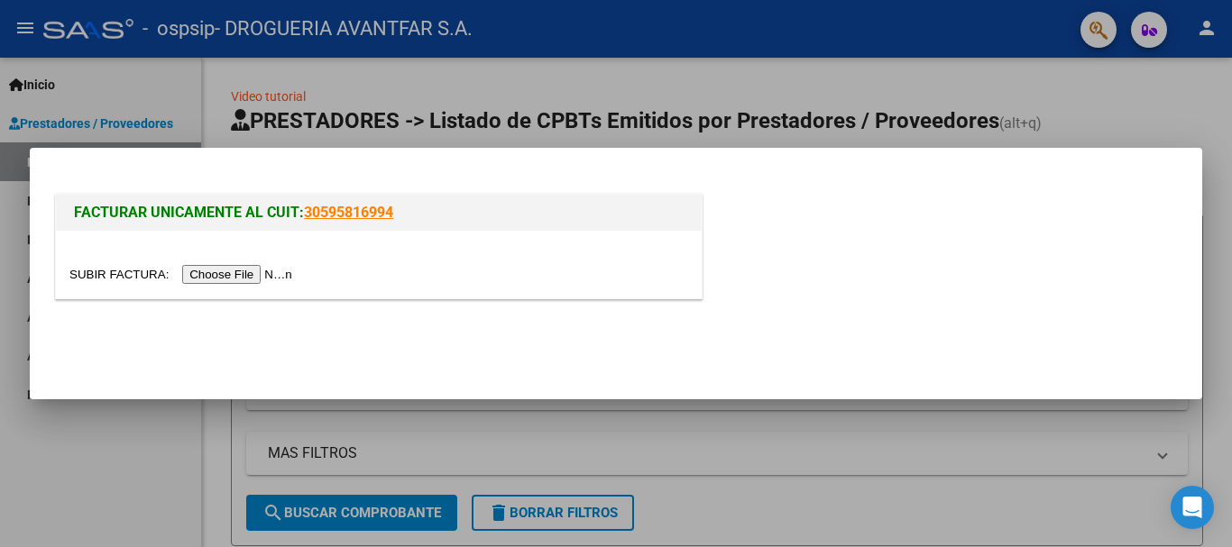
click at [265, 282] on input "file" at bounding box center [183, 274] width 228 height 19
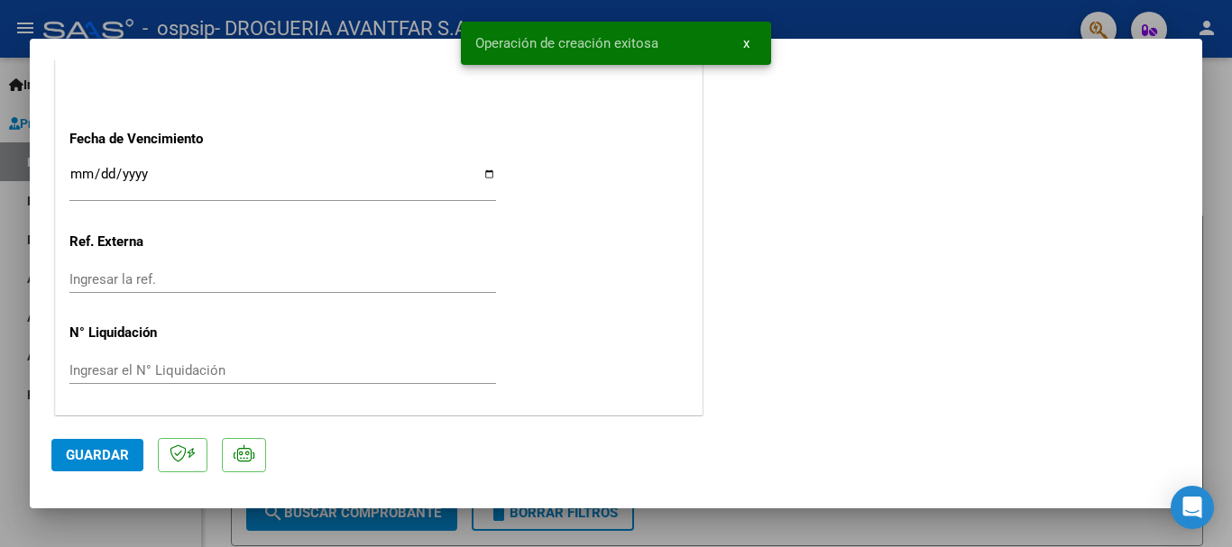
scroll to position [1085, 0]
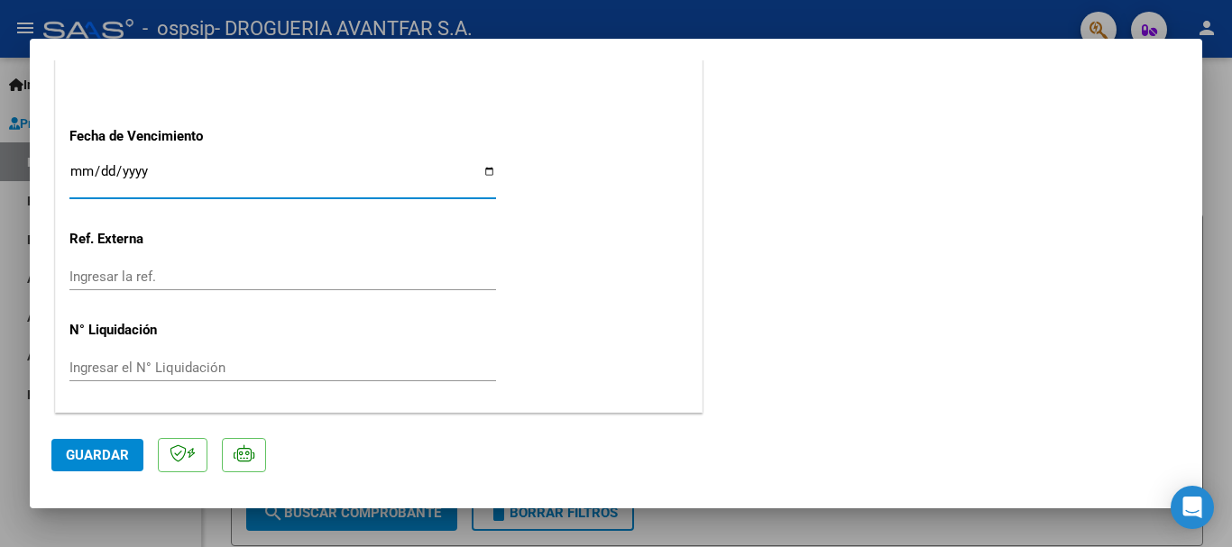
click at [84, 170] on input "Ingresar la fecha" at bounding box center [282, 178] width 427 height 29
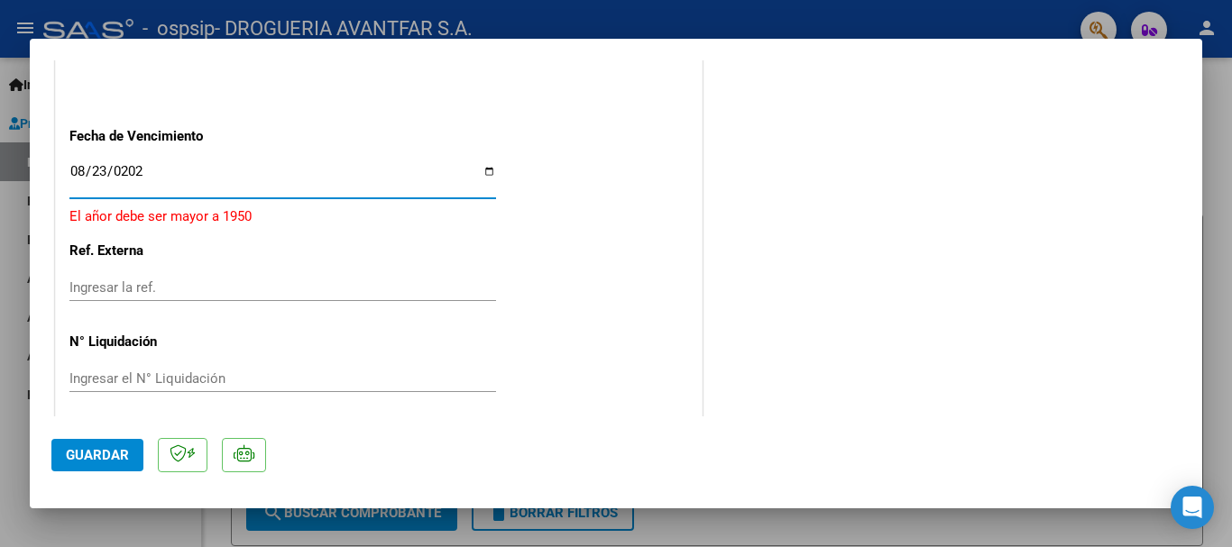
type input "[DATE]"
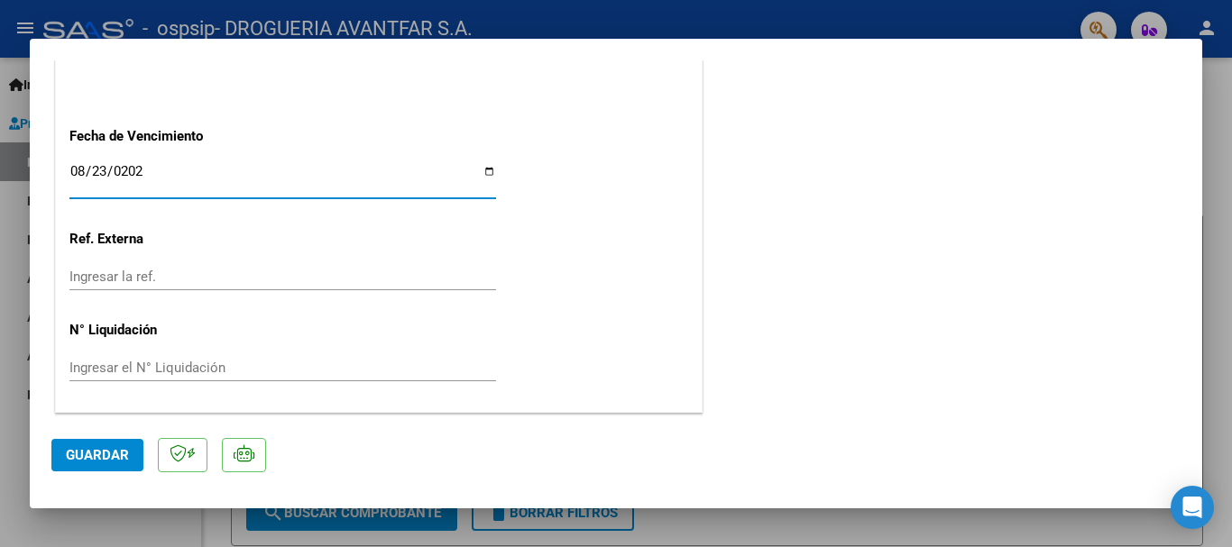
click at [108, 446] on button "Guardar" at bounding box center [97, 455] width 92 height 32
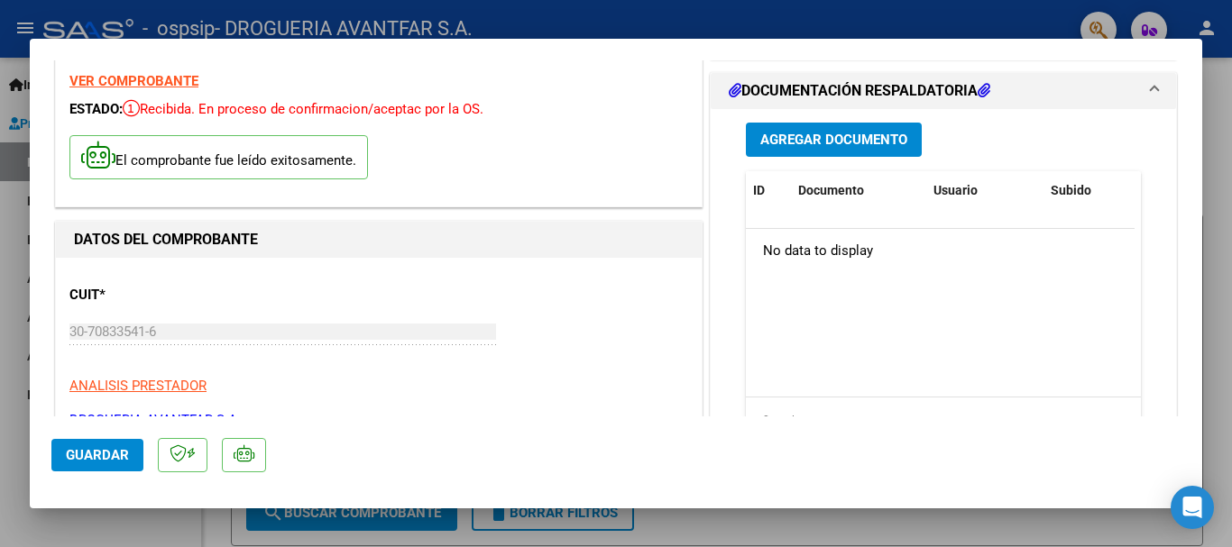
scroll to position [0, 0]
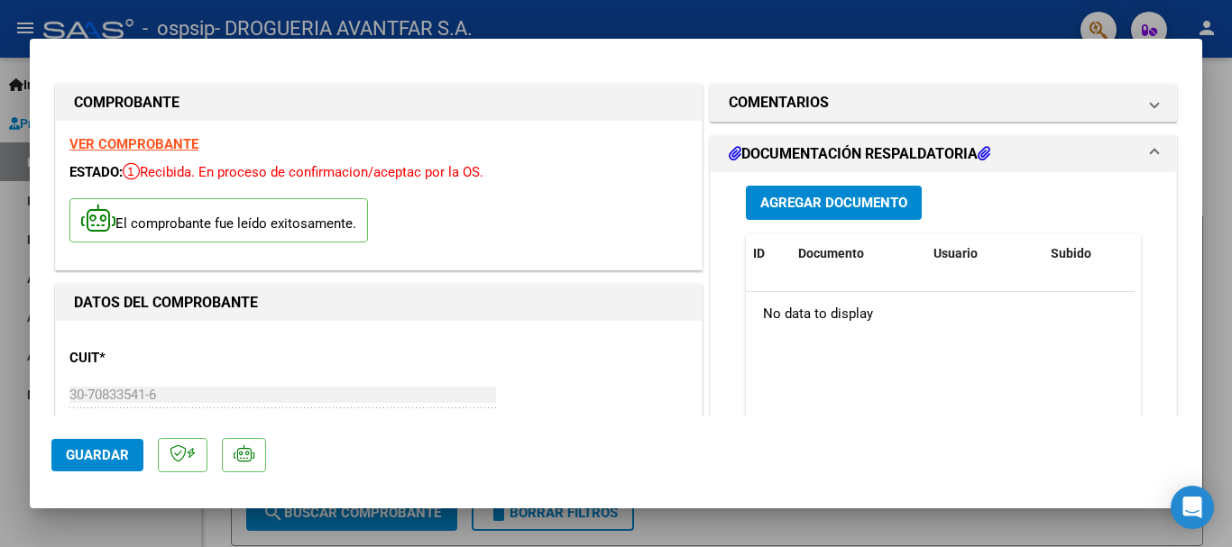
click at [849, 211] on span "Agregar Documento" at bounding box center [833, 204] width 147 height 16
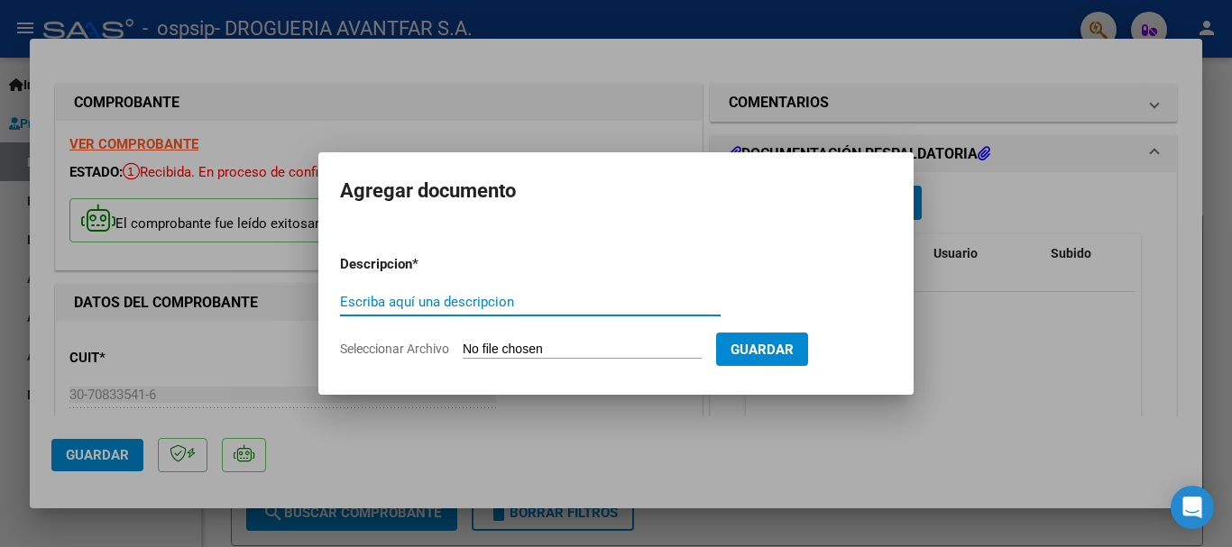
click at [499, 296] on input "Escriba aquí una descripcion" at bounding box center [530, 302] width 381 height 16
type input "DOCUMENTACION"
click at [554, 337] on form "Descripcion * DOCUMENTACION Escriba aquí una descripcion Seleccionar Archivo Gu…" at bounding box center [616, 307] width 552 height 132
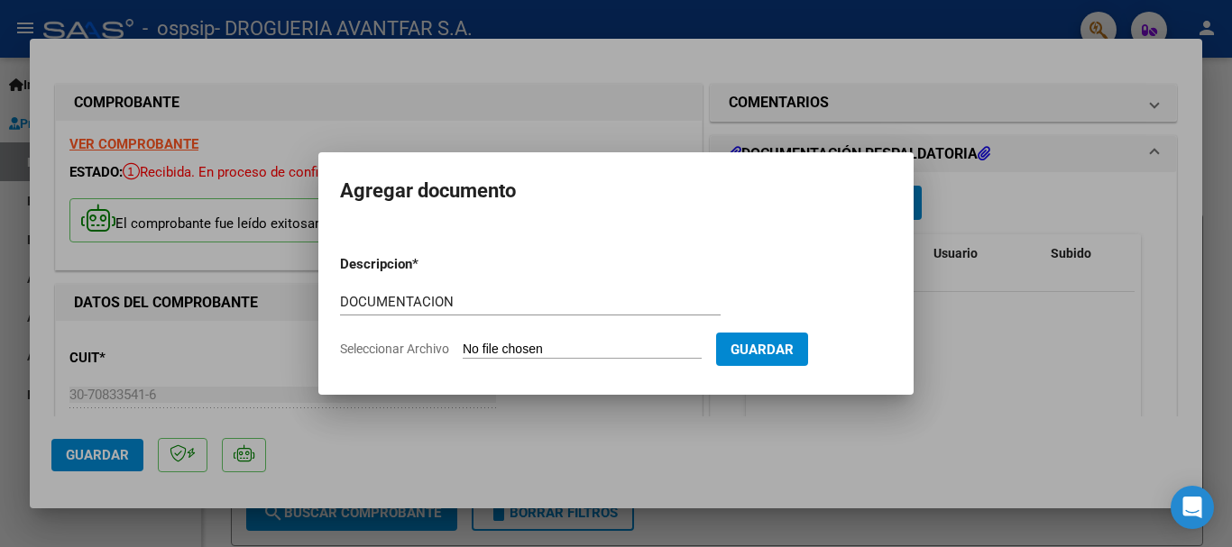
click at [555, 346] on input "Seleccionar Archivo" at bounding box center [582, 350] width 239 height 17
type input "C:\fakepath\209789_2025_09_04_19_36_04_444.pdf"
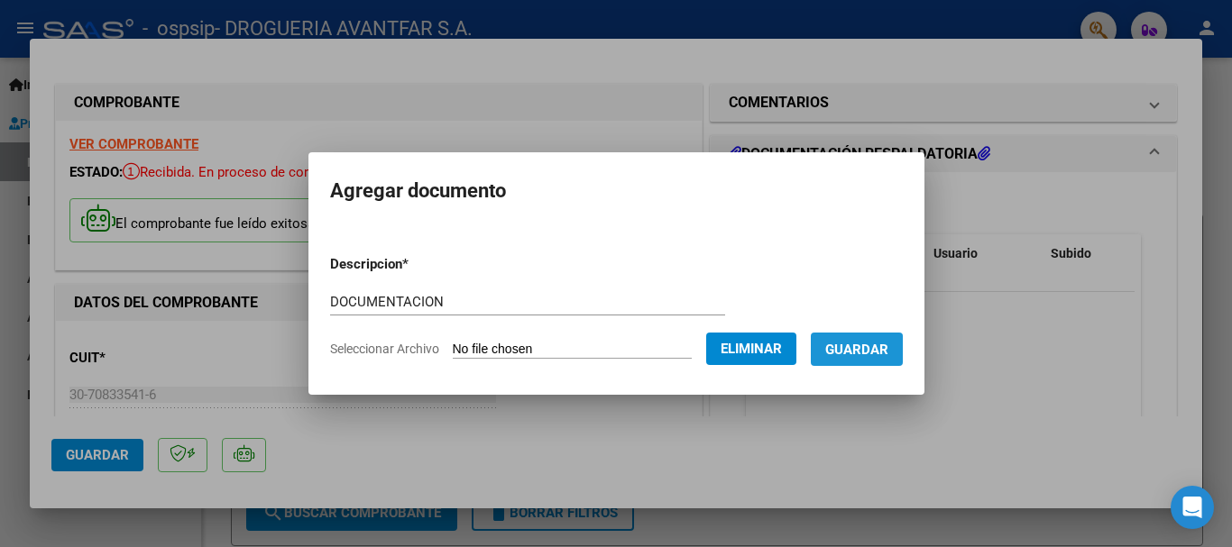
click at [869, 350] on span "Guardar" at bounding box center [856, 350] width 63 height 16
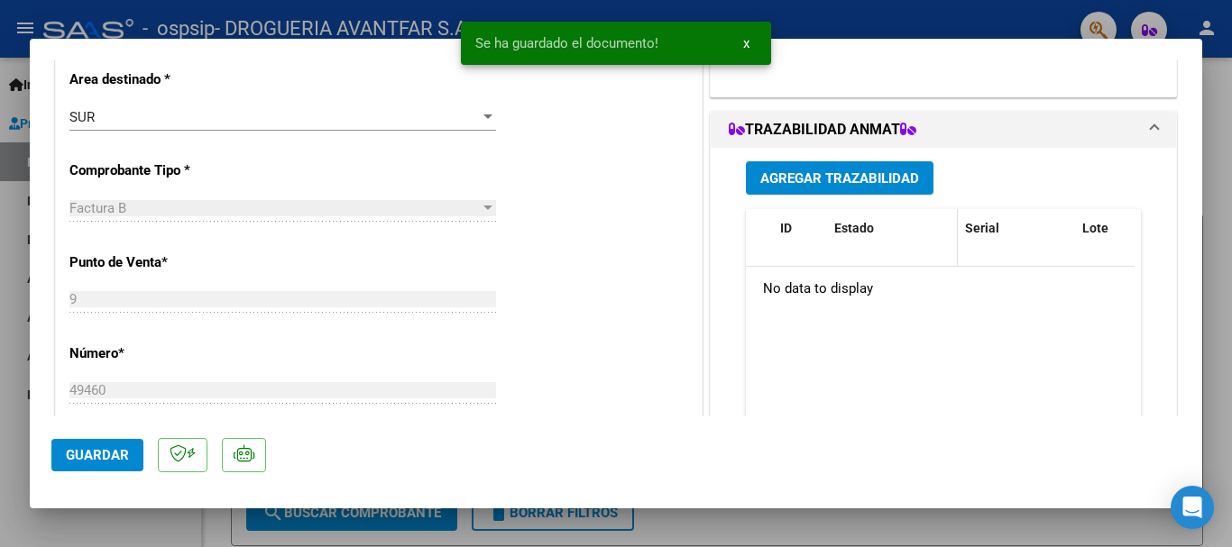
scroll to position [271, 0]
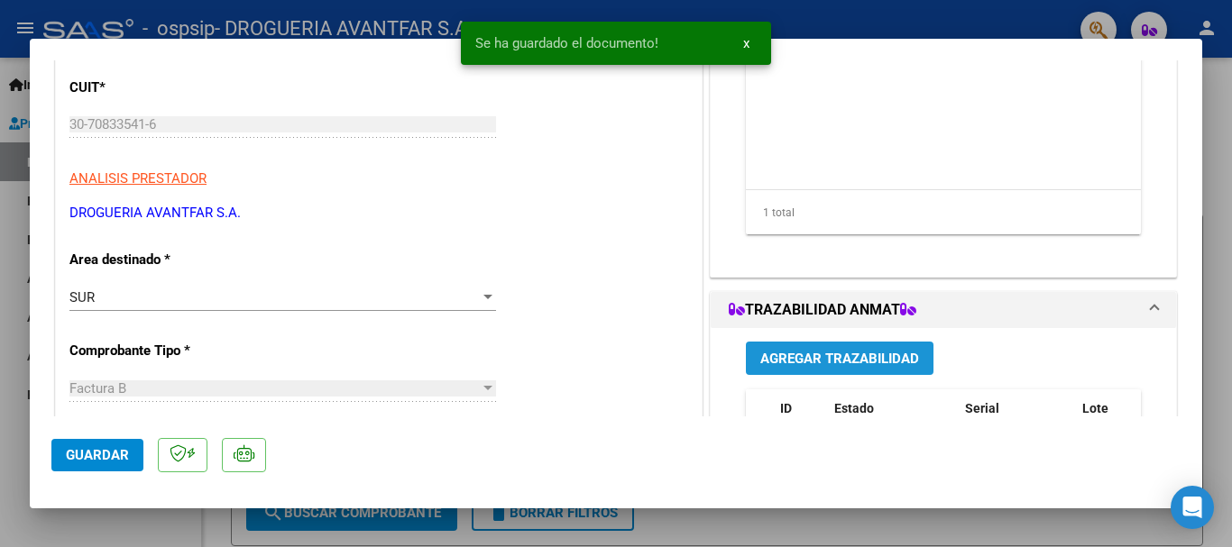
click at [854, 354] on span "Agregar Trazabilidad" at bounding box center [839, 359] width 159 height 16
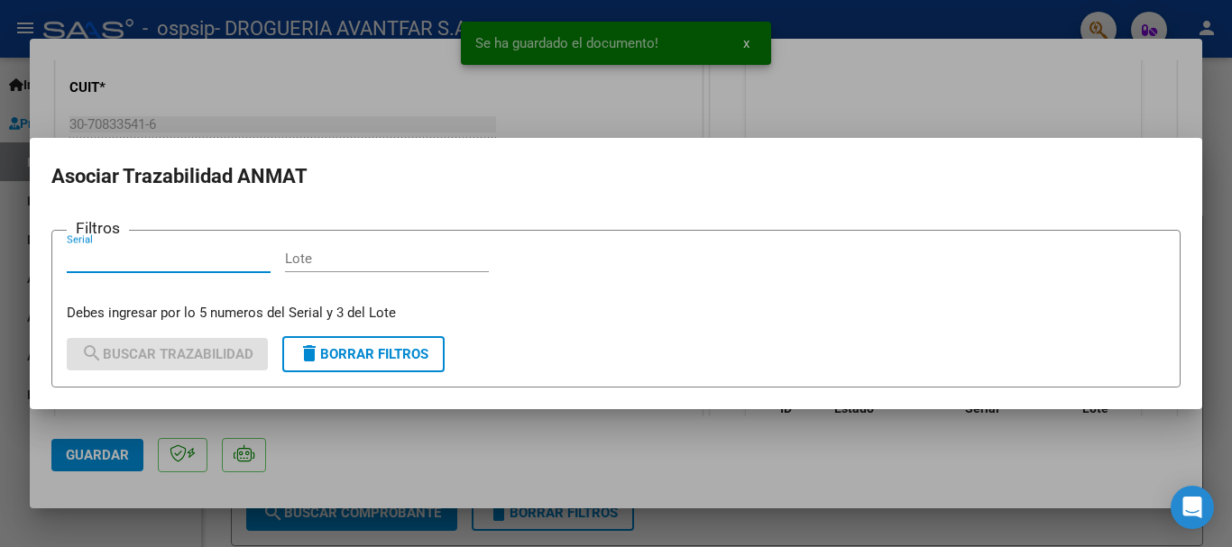
click at [97, 262] on input "Serial" at bounding box center [169, 259] width 204 height 16
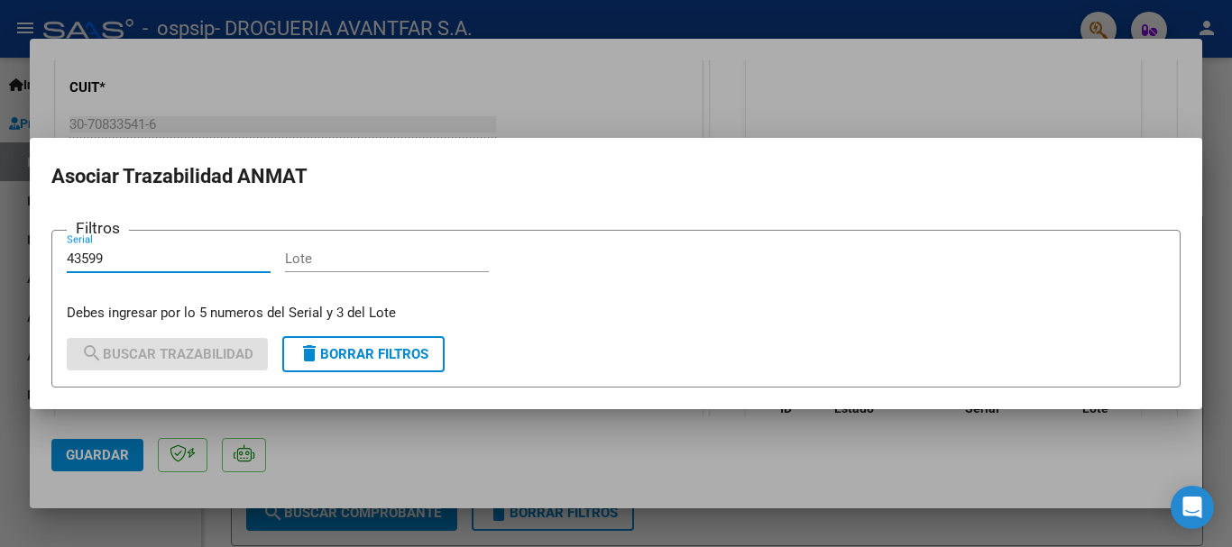
type input "43599"
click at [345, 265] on input "Lote" at bounding box center [387, 259] width 204 height 16
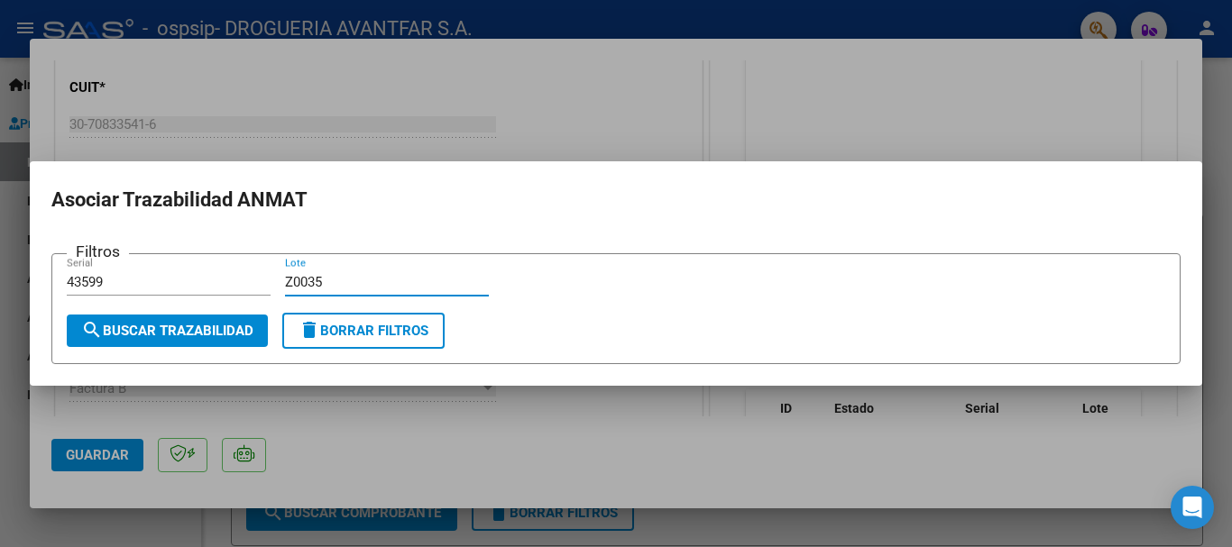
type input "Z0035"
click at [181, 326] on span "search Buscar Trazabilidad" at bounding box center [167, 331] width 172 height 16
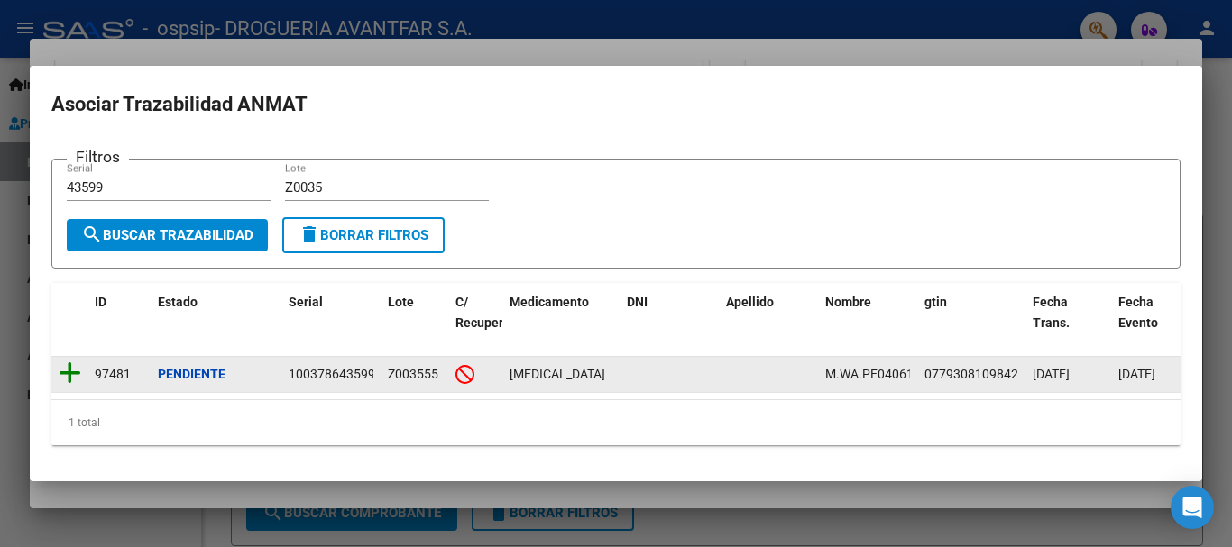
click at [69, 369] on icon at bounding box center [70, 373] width 23 height 25
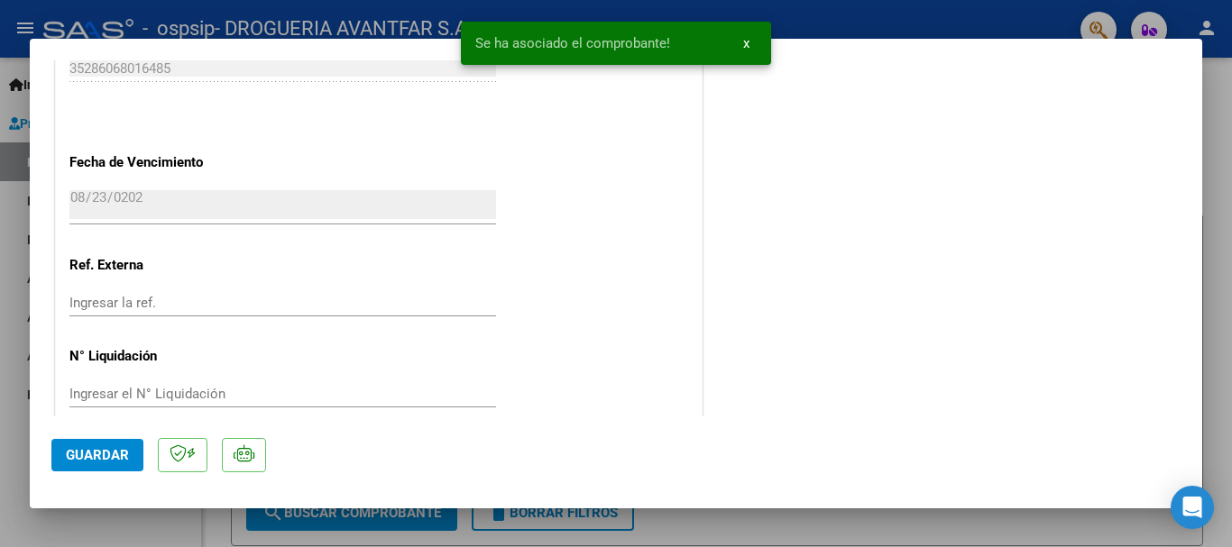
scroll to position [1085, 0]
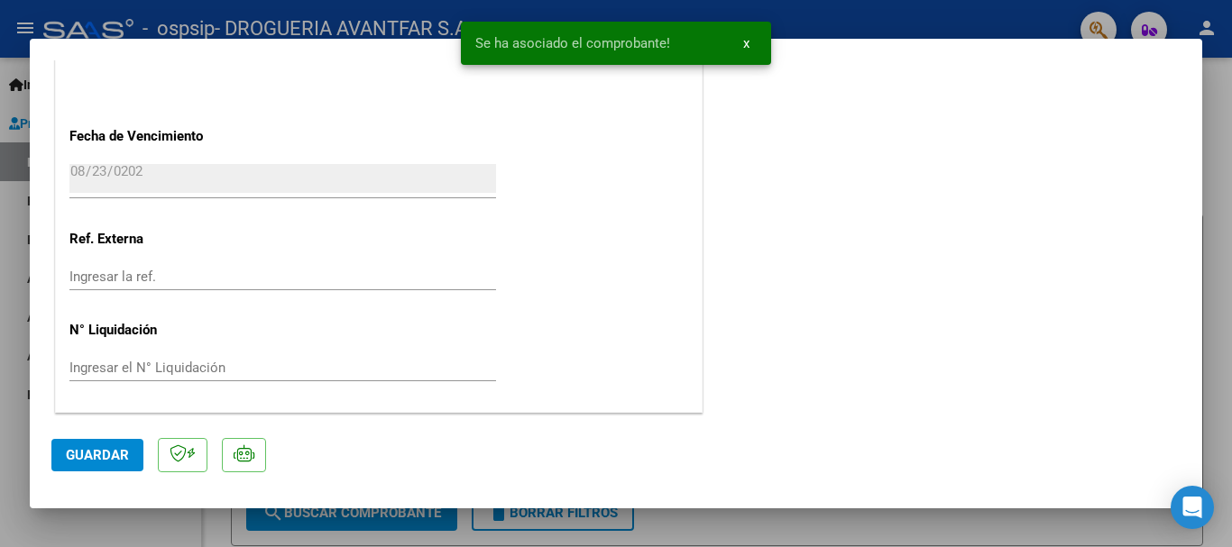
click at [89, 477] on mat-dialog-actions "Guardar" at bounding box center [615, 452] width 1129 height 71
click at [97, 461] on span "Guardar" at bounding box center [97, 455] width 63 height 16
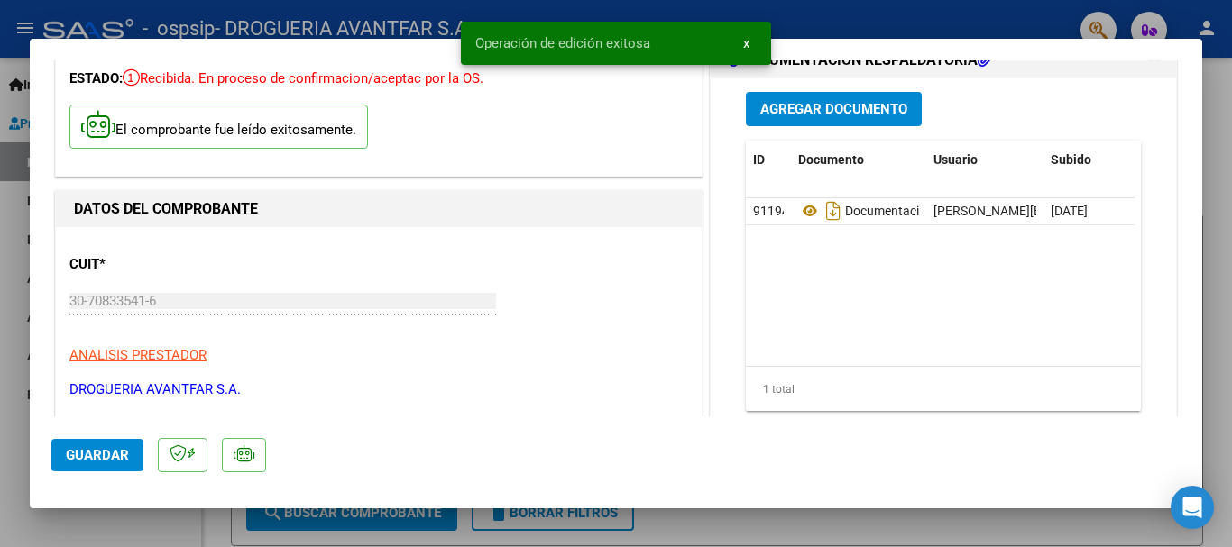
scroll to position [0, 0]
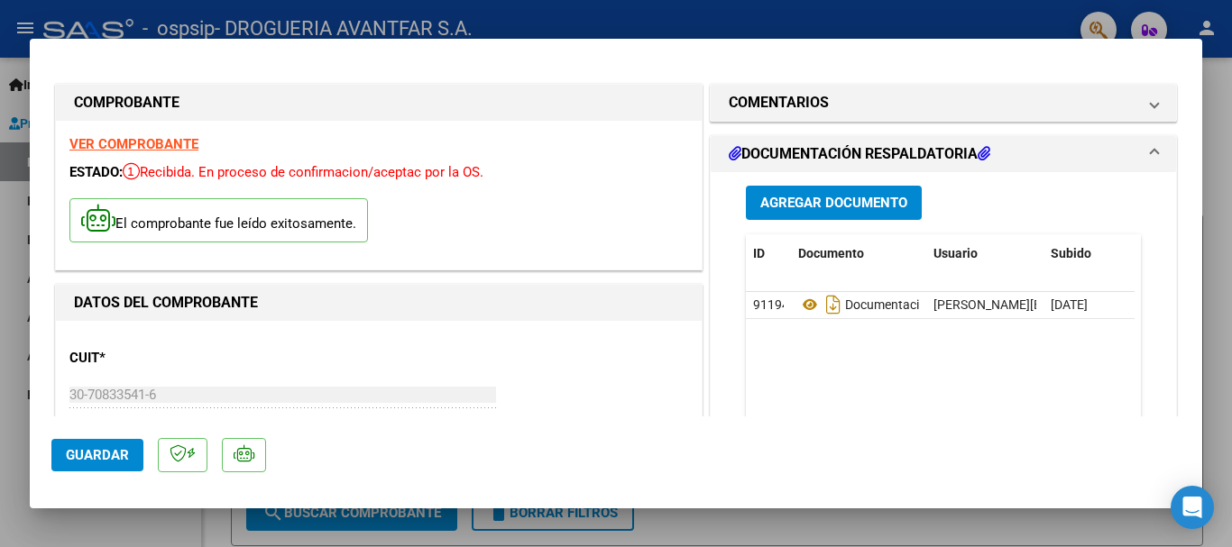
click at [1231, 104] on div at bounding box center [616, 273] width 1232 height 547
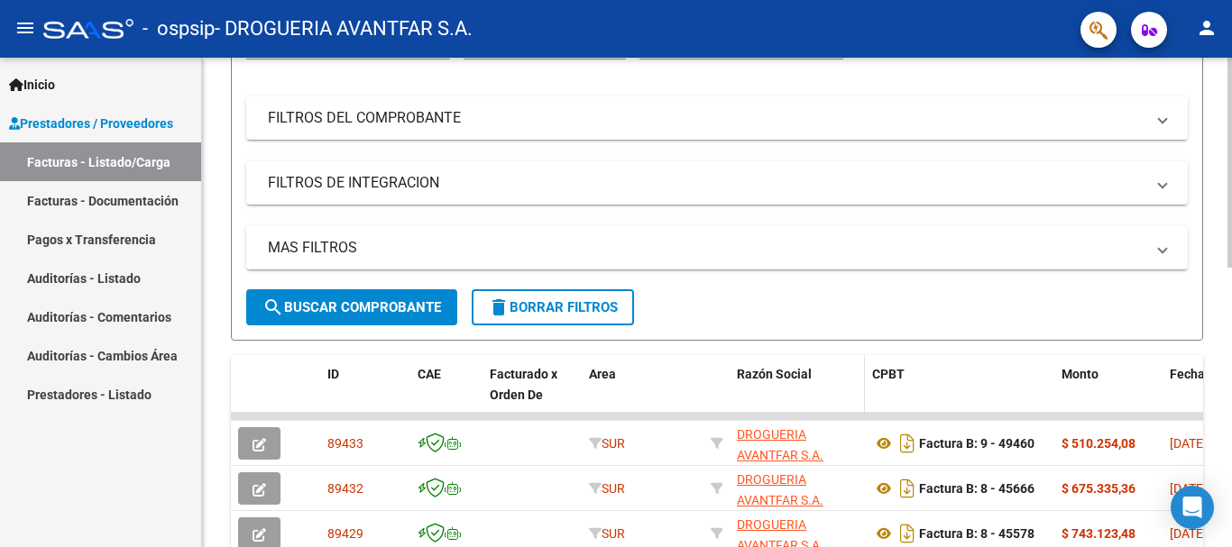
scroll to position [271, 0]
